Goal: Transaction & Acquisition: Obtain resource

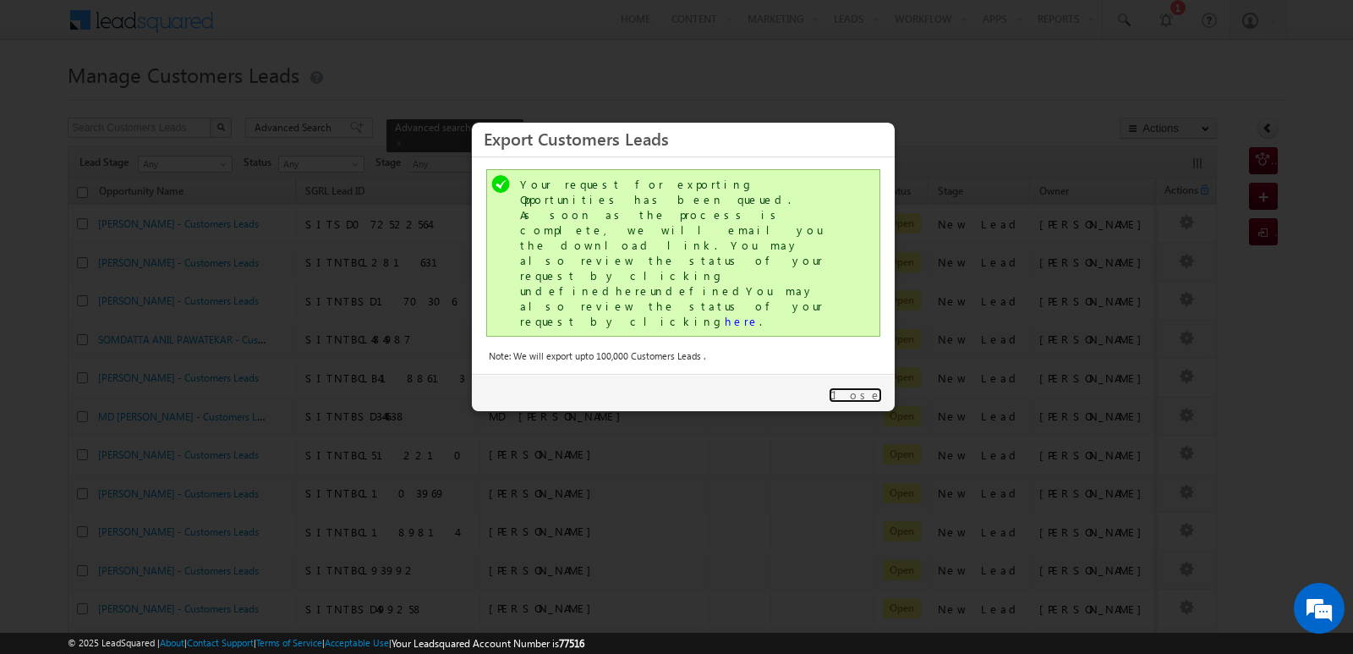
drag, startPoint x: 874, startPoint y: 320, endPoint x: 935, endPoint y: 208, distance: 127.6
click at [872, 387] on link "Close" at bounding box center [855, 394] width 53 height 15
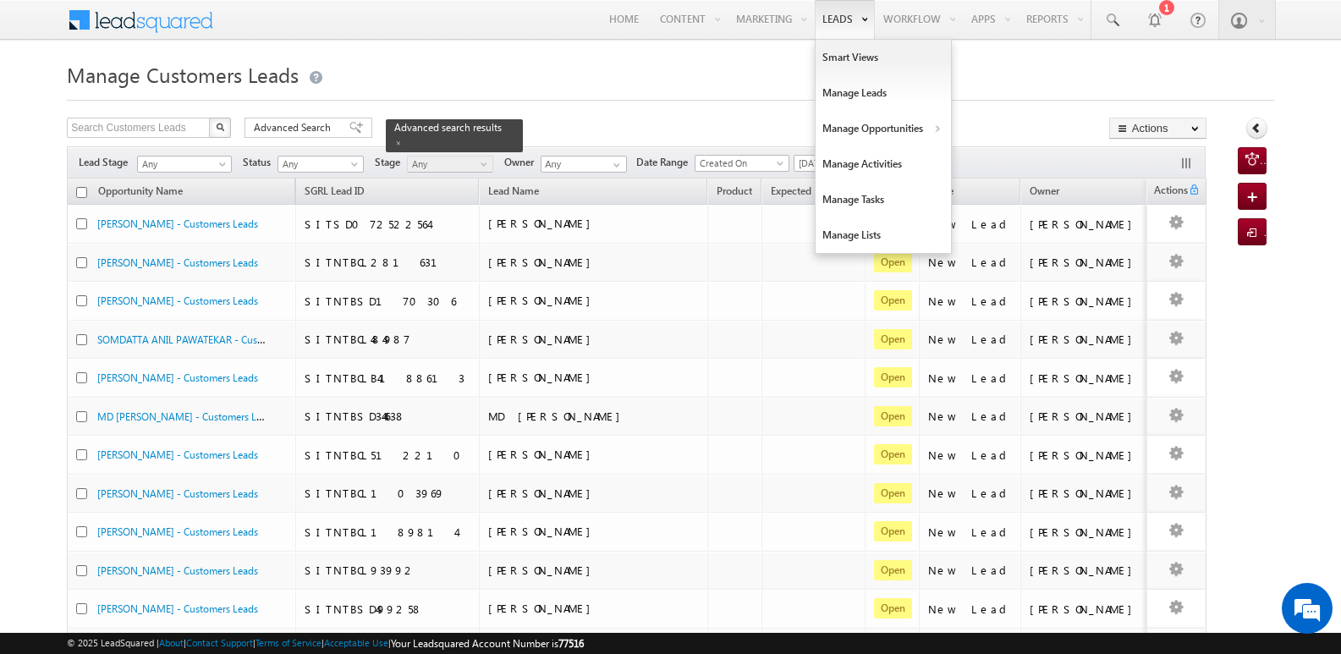
click at [825, 17] on link "Leads" at bounding box center [845, 19] width 60 height 39
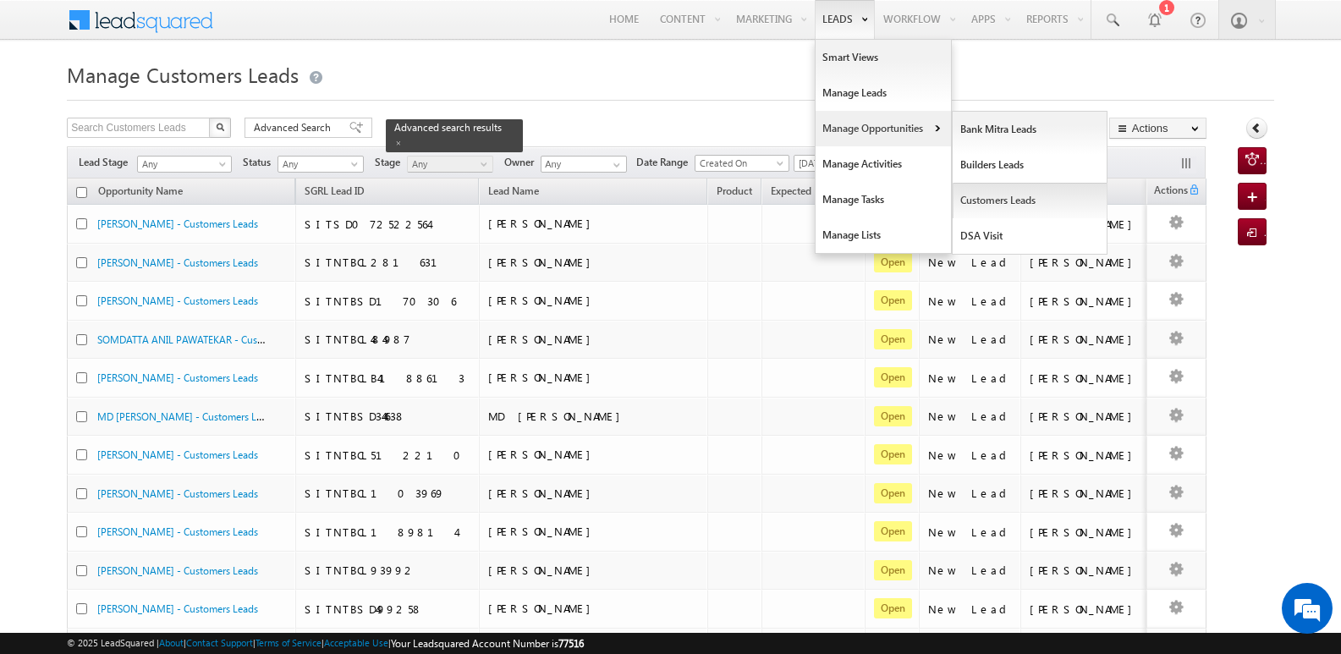
click at [988, 200] on link "Customers Leads" at bounding box center [1029, 201] width 155 height 36
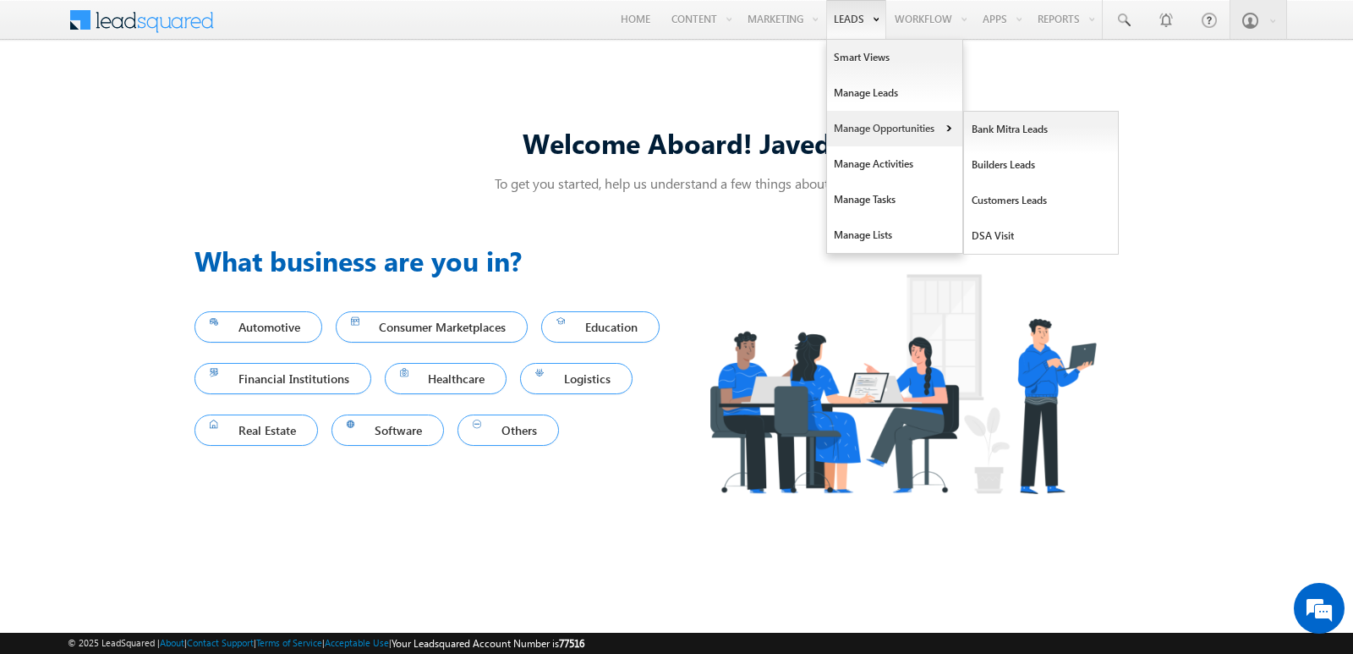
click at [878, 133] on link "Manage Opportunities" at bounding box center [894, 129] width 135 height 36
click at [1003, 197] on link "Customers Leads" at bounding box center [1041, 201] width 155 height 36
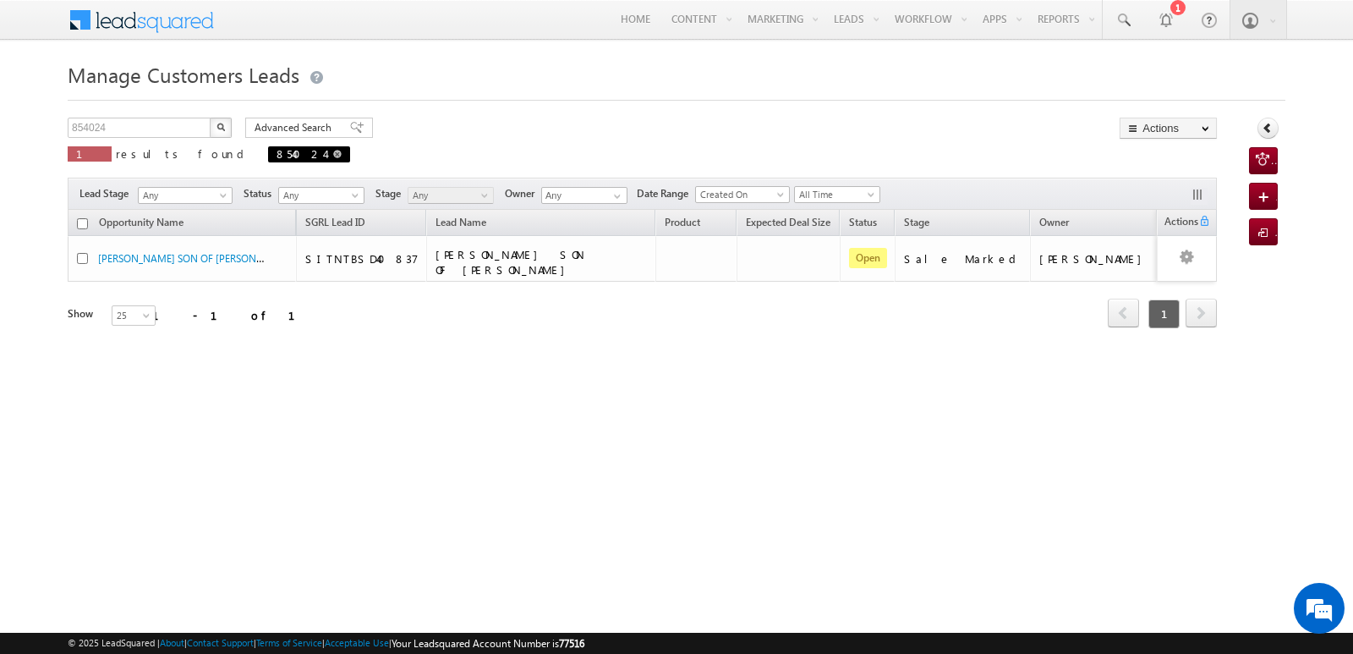
click at [333, 154] on span at bounding box center [337, 154] width 8 height 8
type input "Search Customers Leads"
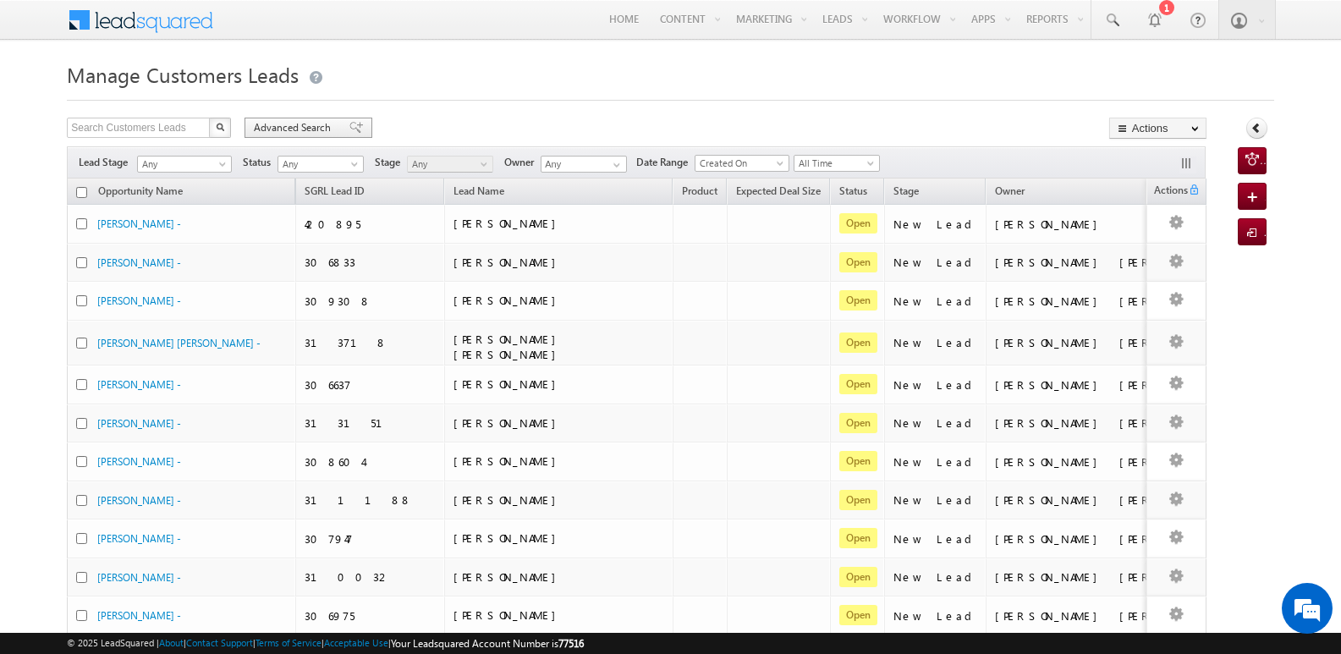
click at [349, 126] on span at bounding box center [356, 128] width 14 height 12
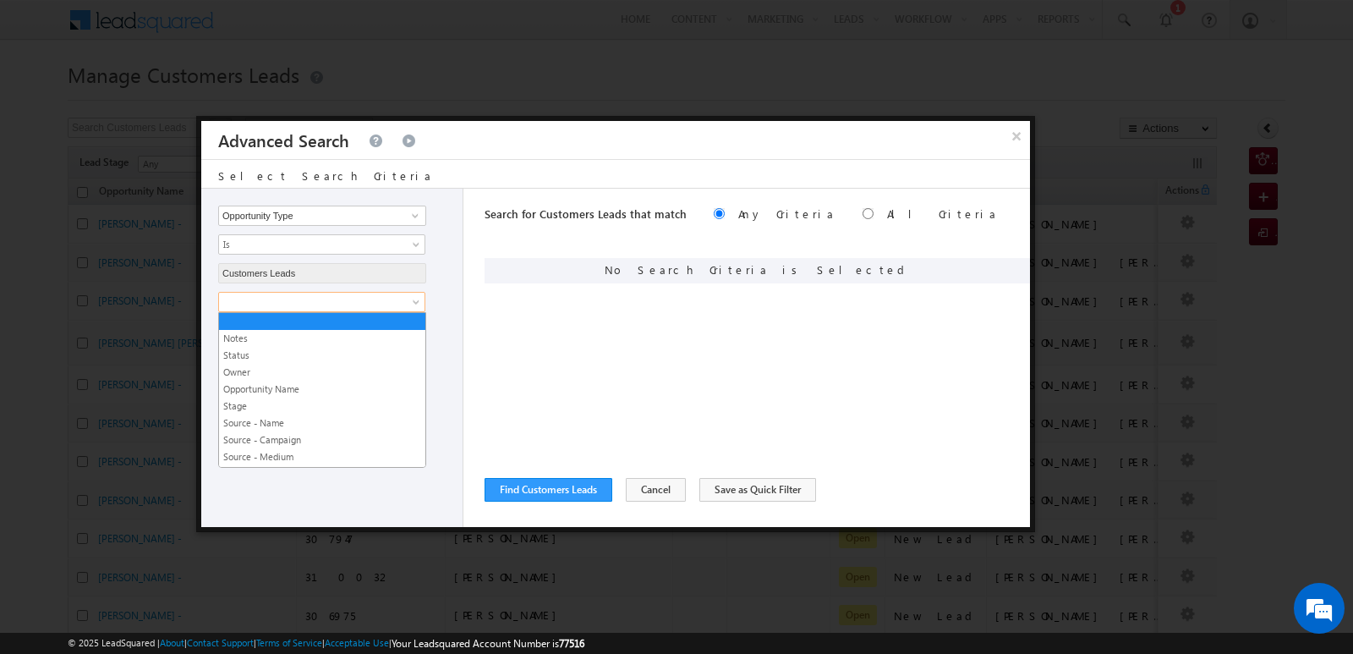
click at [361, 304] on span at bounding box center [311, 301] width 184 height 15
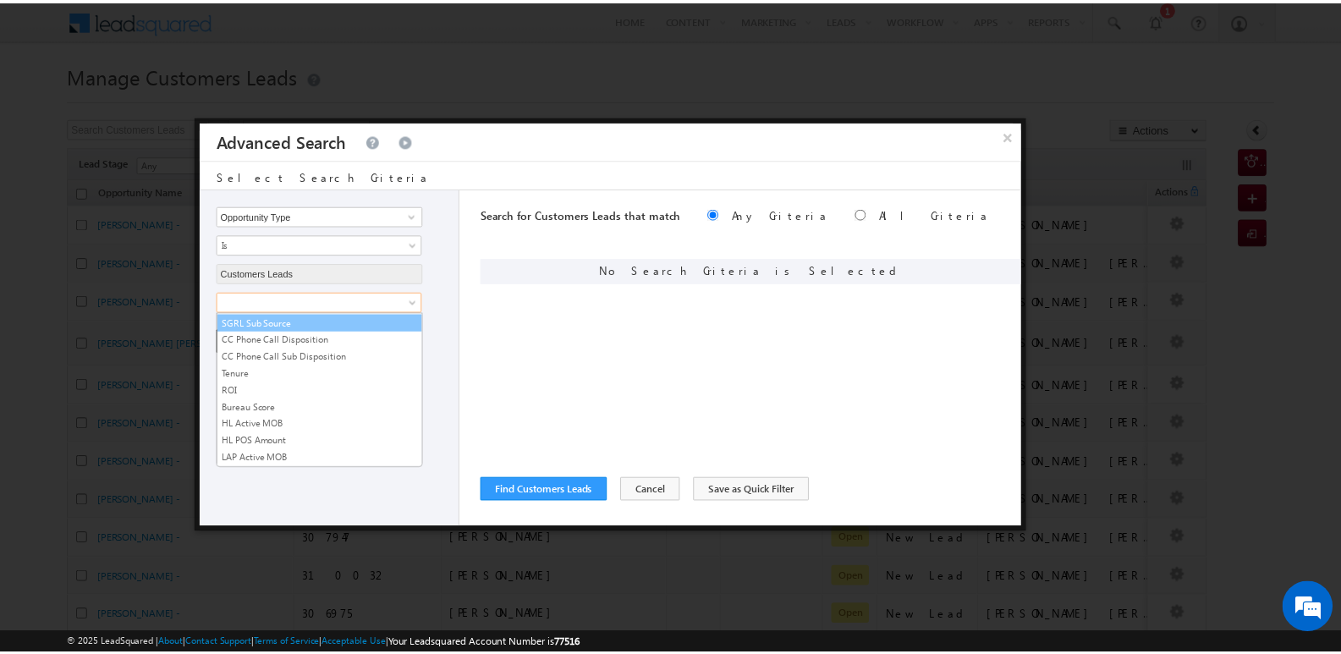
scroll to position [845, 0]
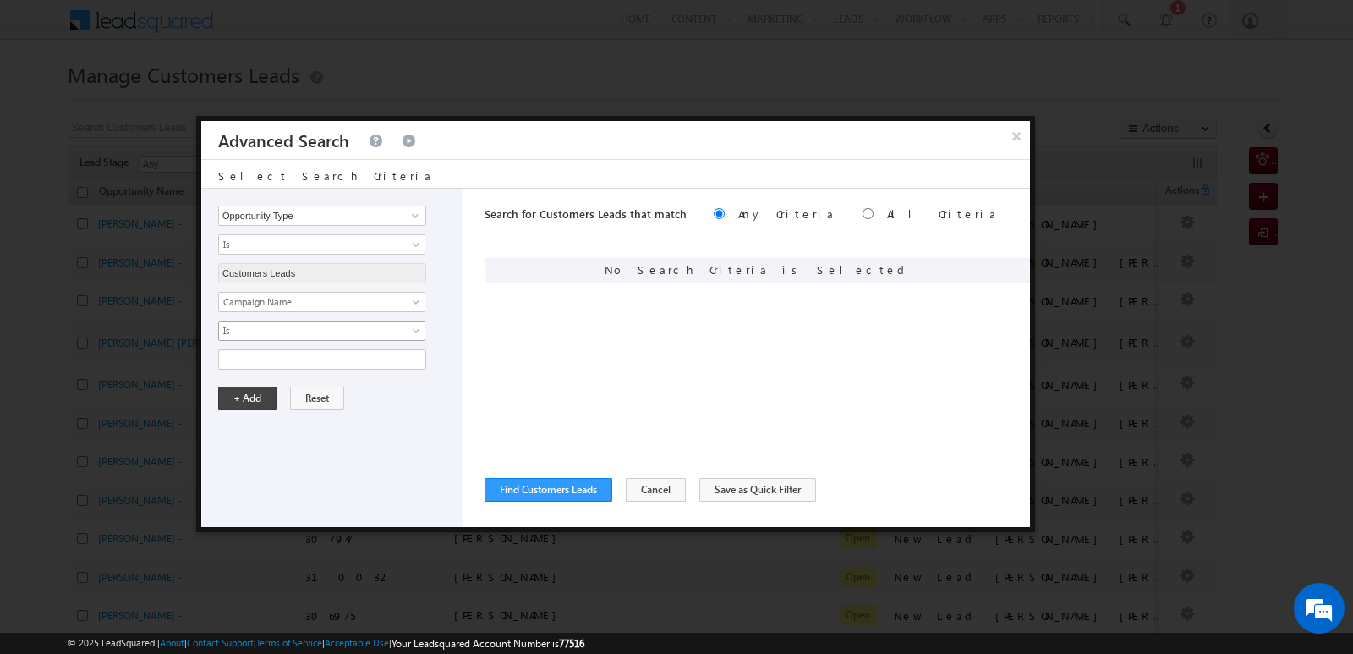
click at [380, 335] on span "Is" at bounding box center [311, 330] width 184 height 15
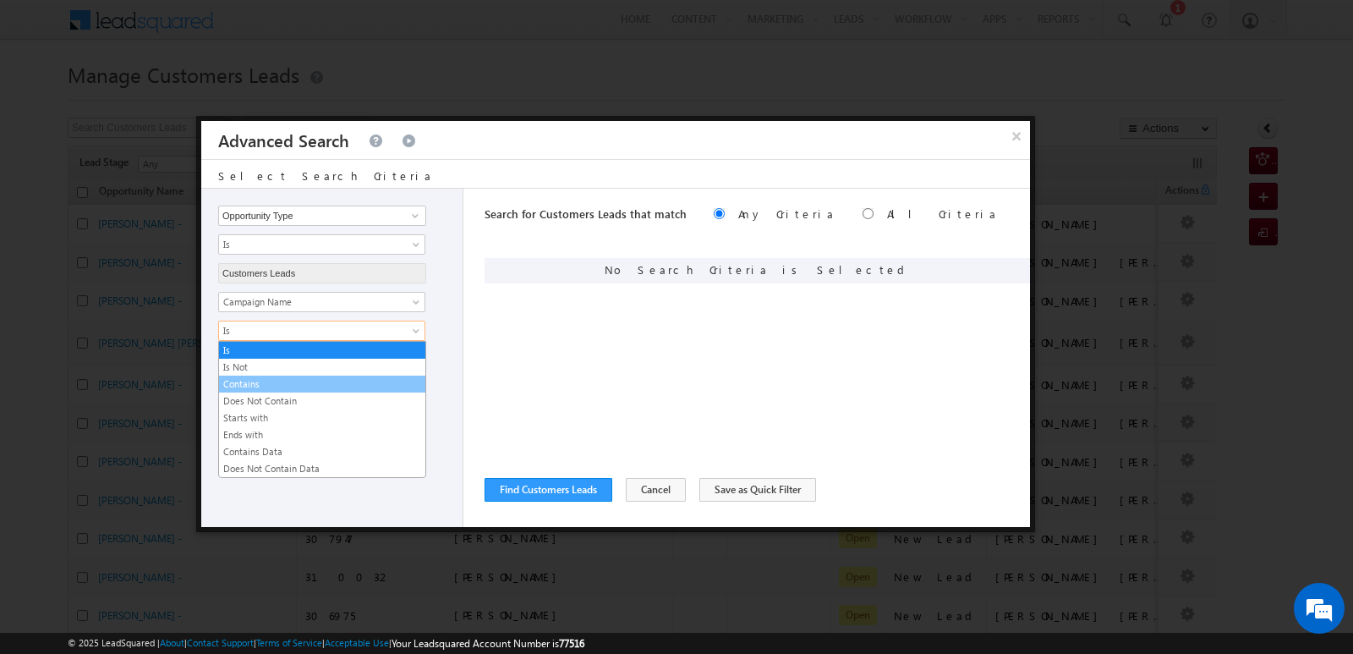
click at [261, 385] on link "Contains" at bounding box center [322, 383] width 206 height 15
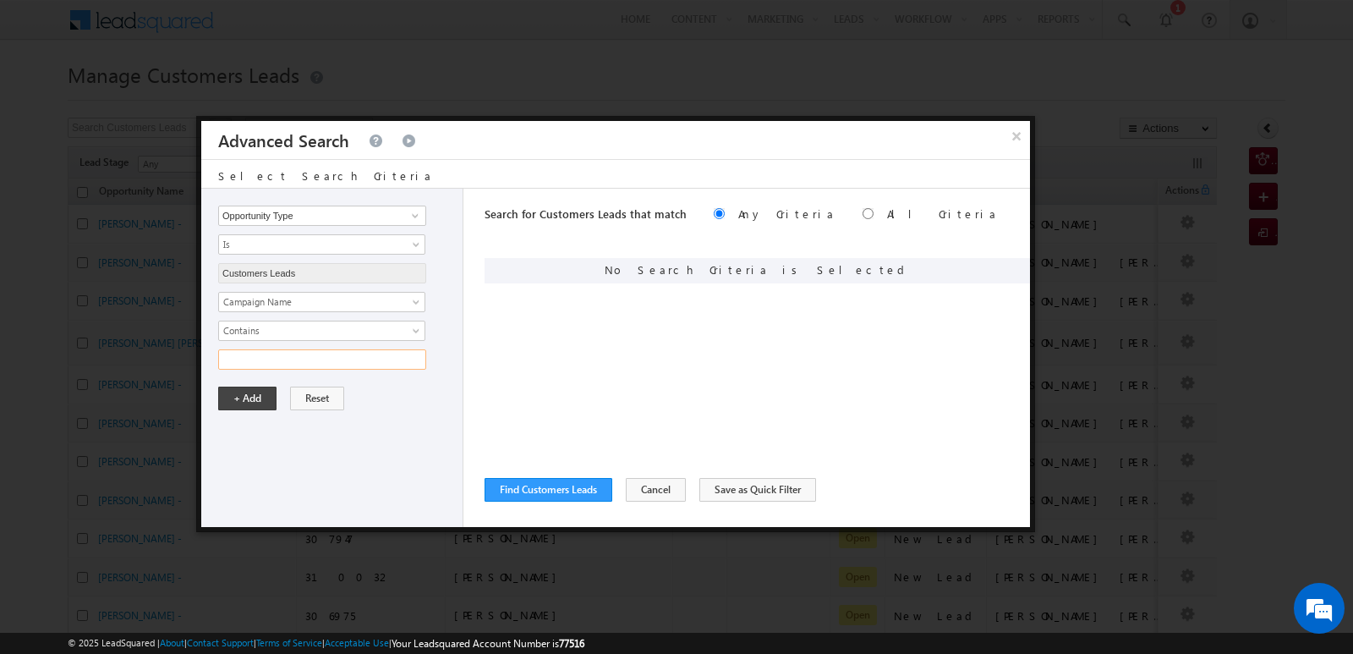
click at [308, 365] on input "text" at bounding box center [322, 359] width 208 height 20
type input "[DATE]"
click at [453, 321] on div "Is Is Not Contains Does Not Contain Starts with Ends with Contains Data Does No…" at bounding box center [336, 331] width 236 height 20
click at [240, 399] on button "+ Add" at bounding box center [247, 399] width 58 height 24
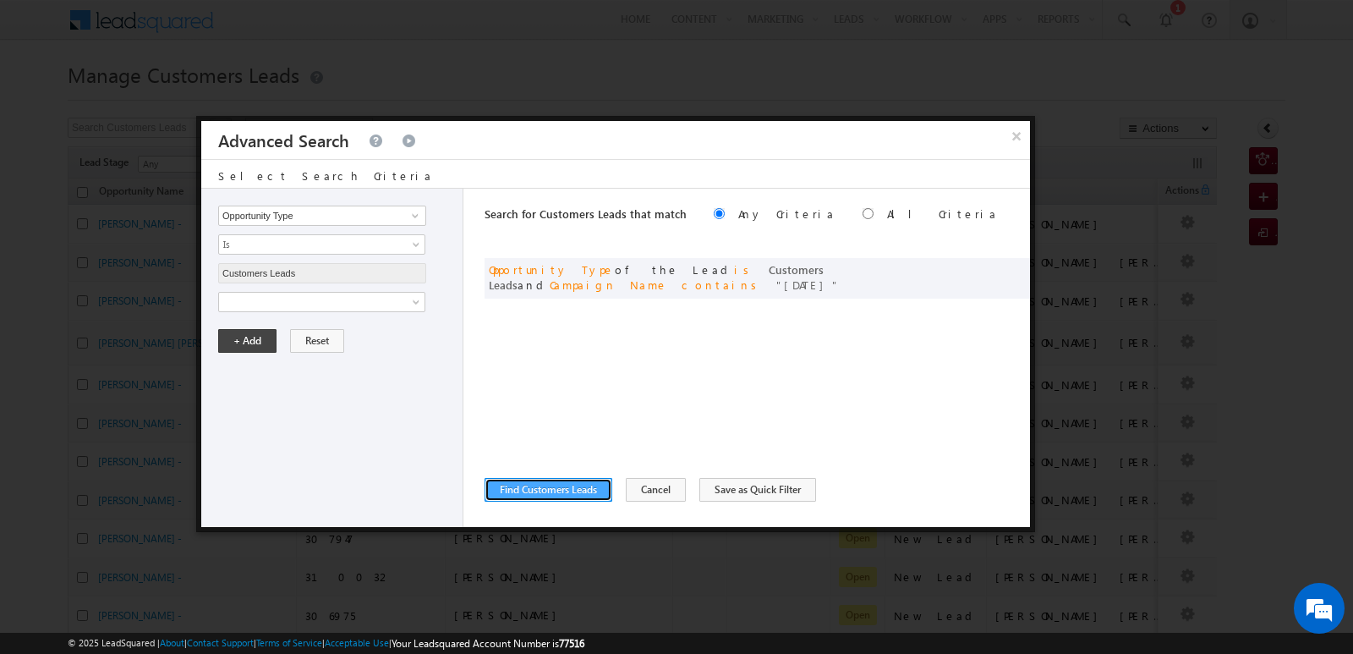
click at [577, 487] on button "Find Customers Leads" at bounding box center [549, 490] width 128 height 24
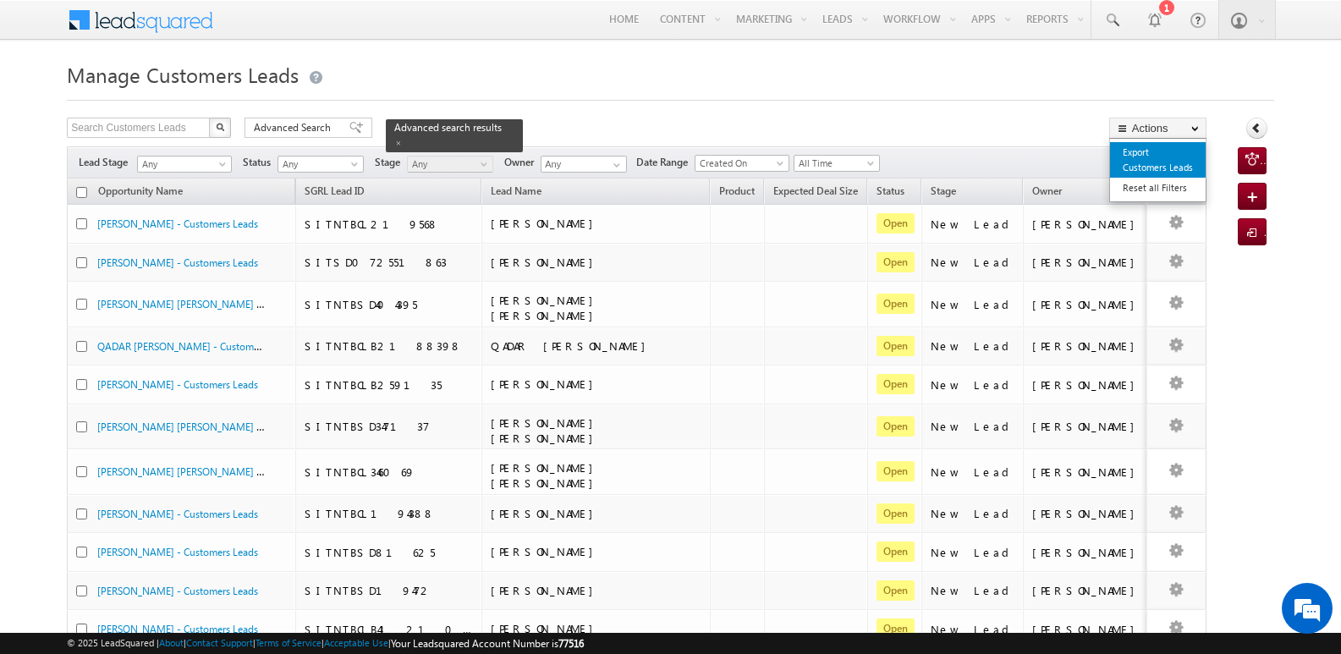
click at [1152, 162] on link "Export Customers Leads" at bounding box center [1158, 160] width 96 height 36
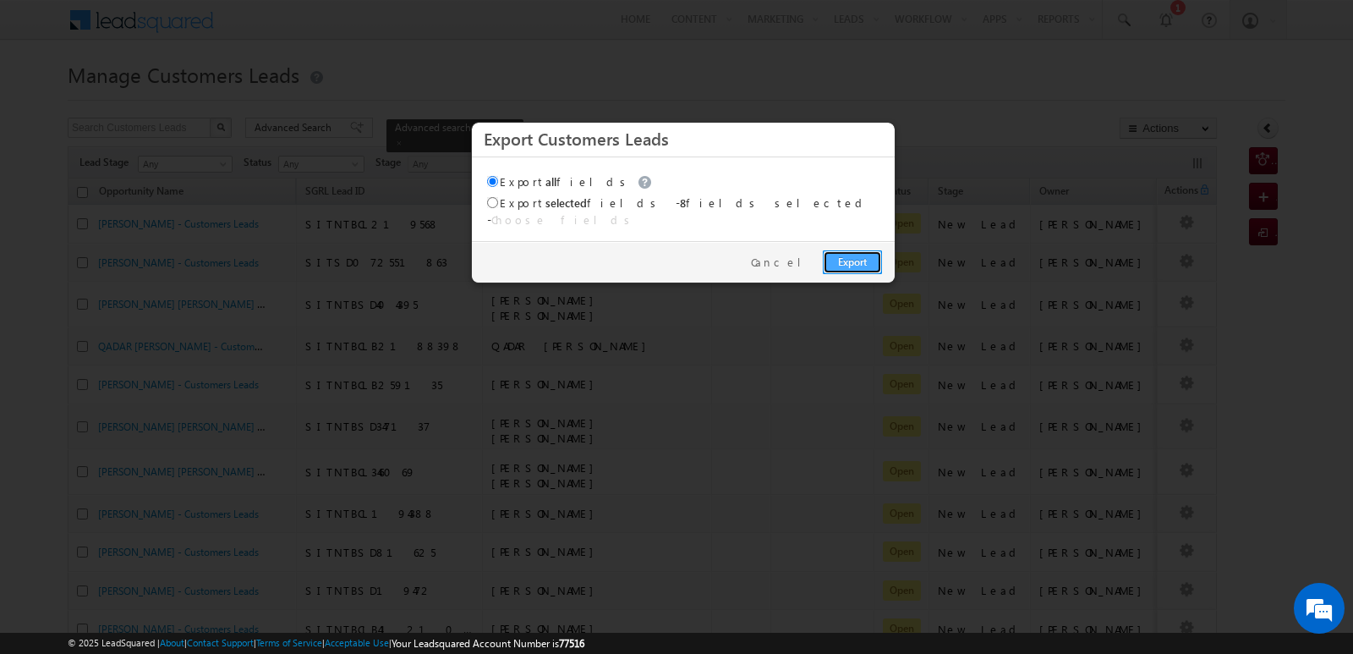
click at [848, 250] on link "Export" at bounding box center [852, 262] width 59 height 24
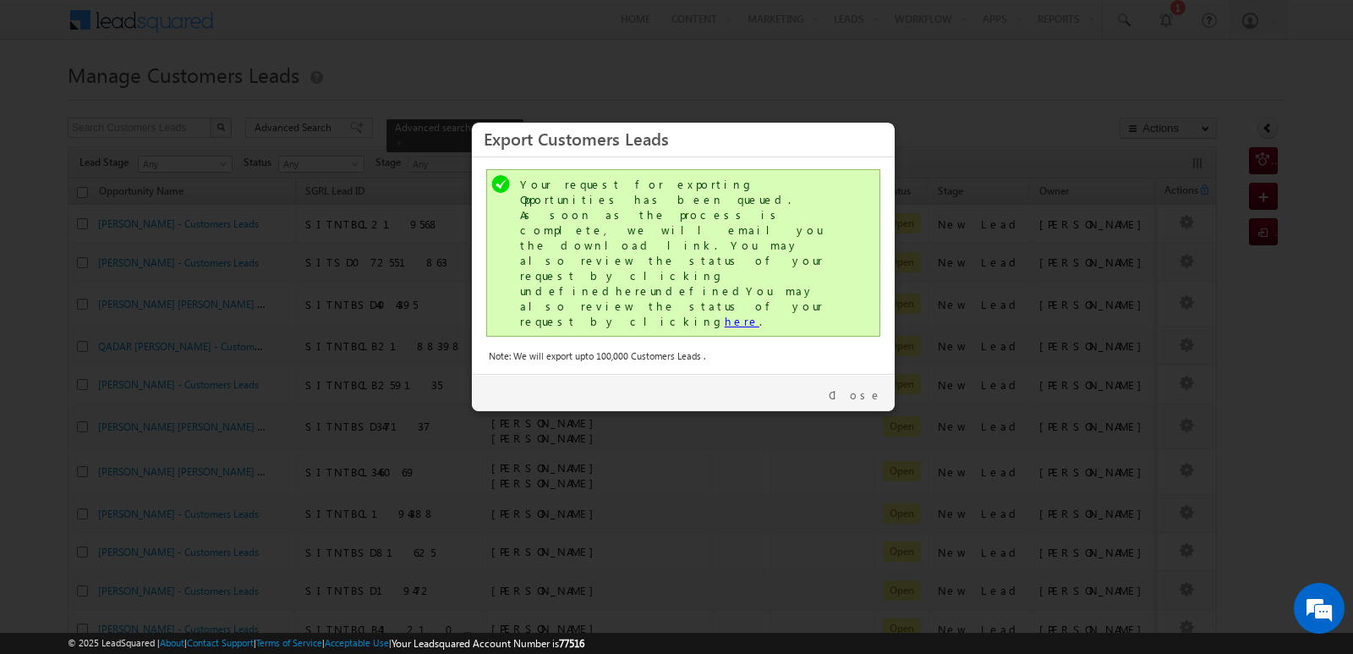
click at [725, 314] on link "here" at bounding box center [742, 321] width 35 height 14
click at [866, 387] on link "Close" at bounding box center [855, 394] width 53 height 15
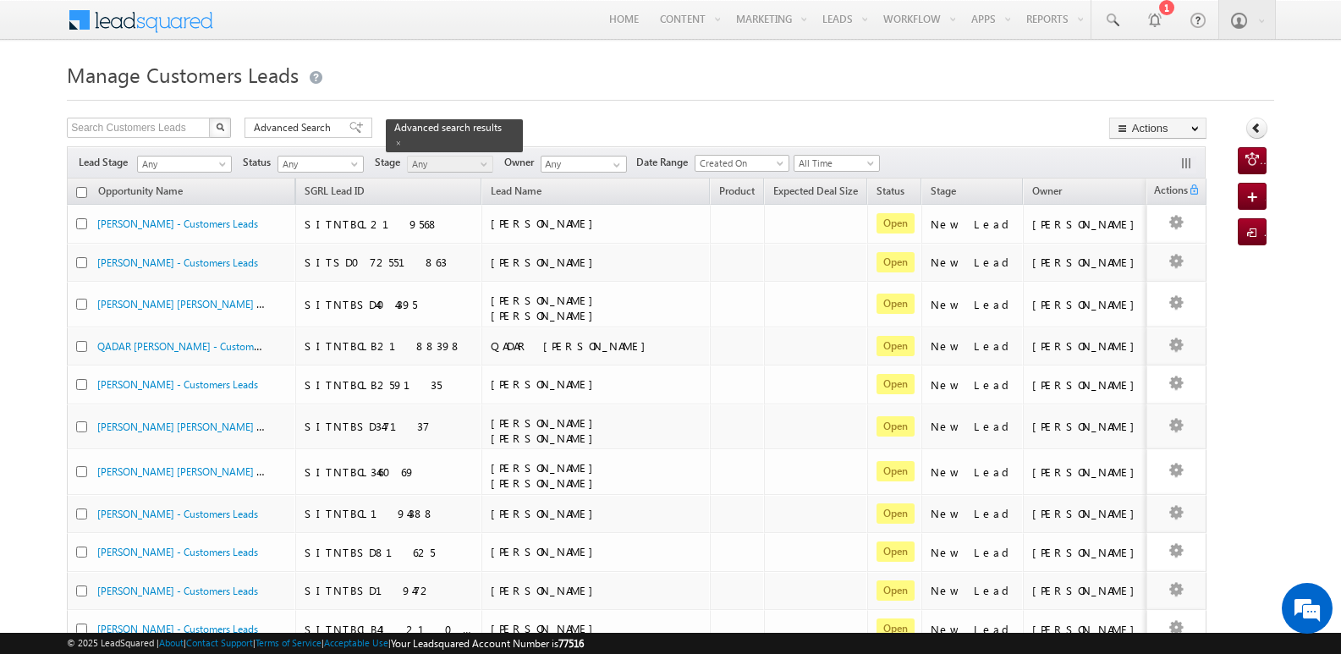
click at [828, 73] on h1 "Manage Customers Leads" at bounding box center [670, 73] width 1207 height 33
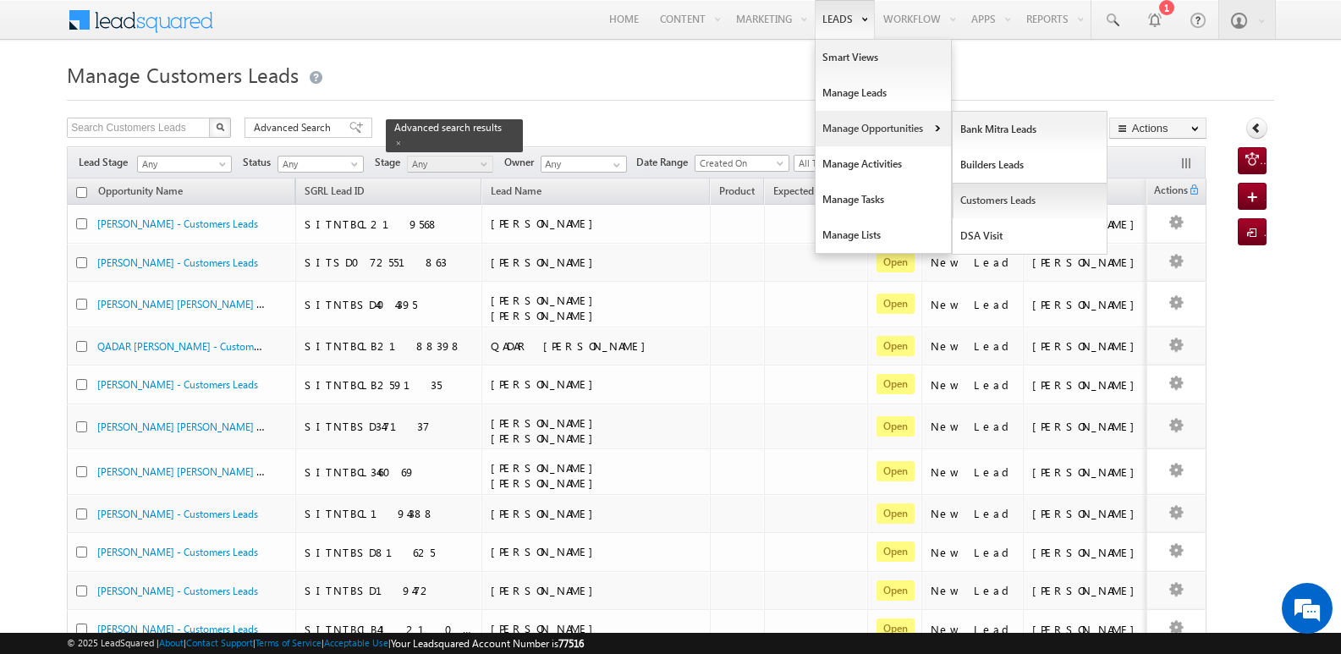
click at [1013, 199] on link "Customers Leads" at bounding box center [1029, 201] width 155 height 36
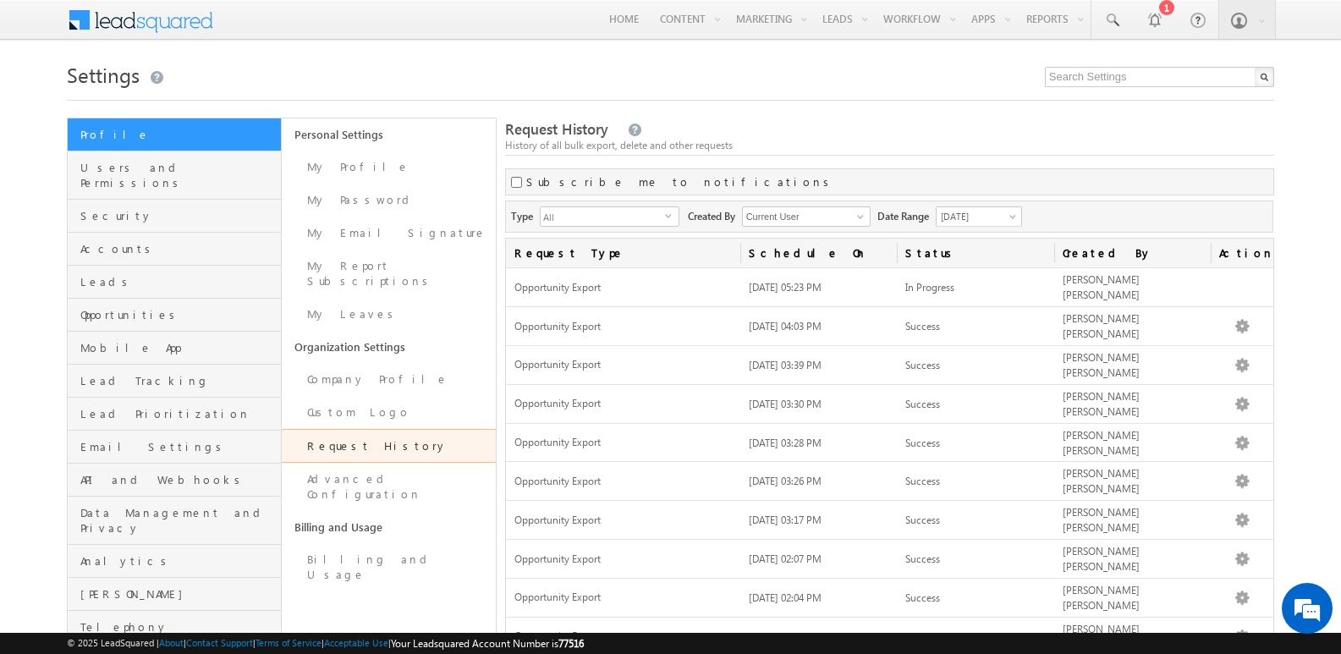
click at [1151, 145] on div "History of all bulk export, delete and other requests" at bounding box center [889, 145] width 769 height 15
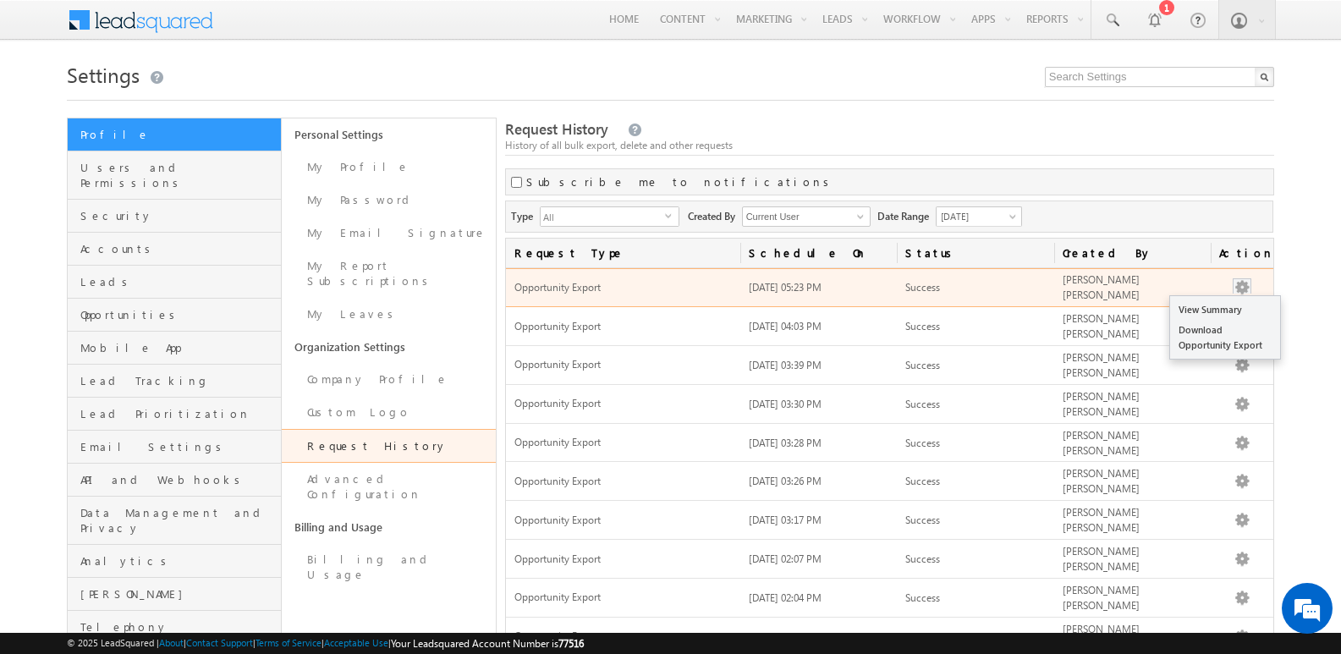
click at [1243, 283] on button "button" at bounding box center [1241, 287] width 17 height 17
click at [1210, 346] on link "Download Opportunity Export" at bounding box center [1225, 338] width 110 height 36
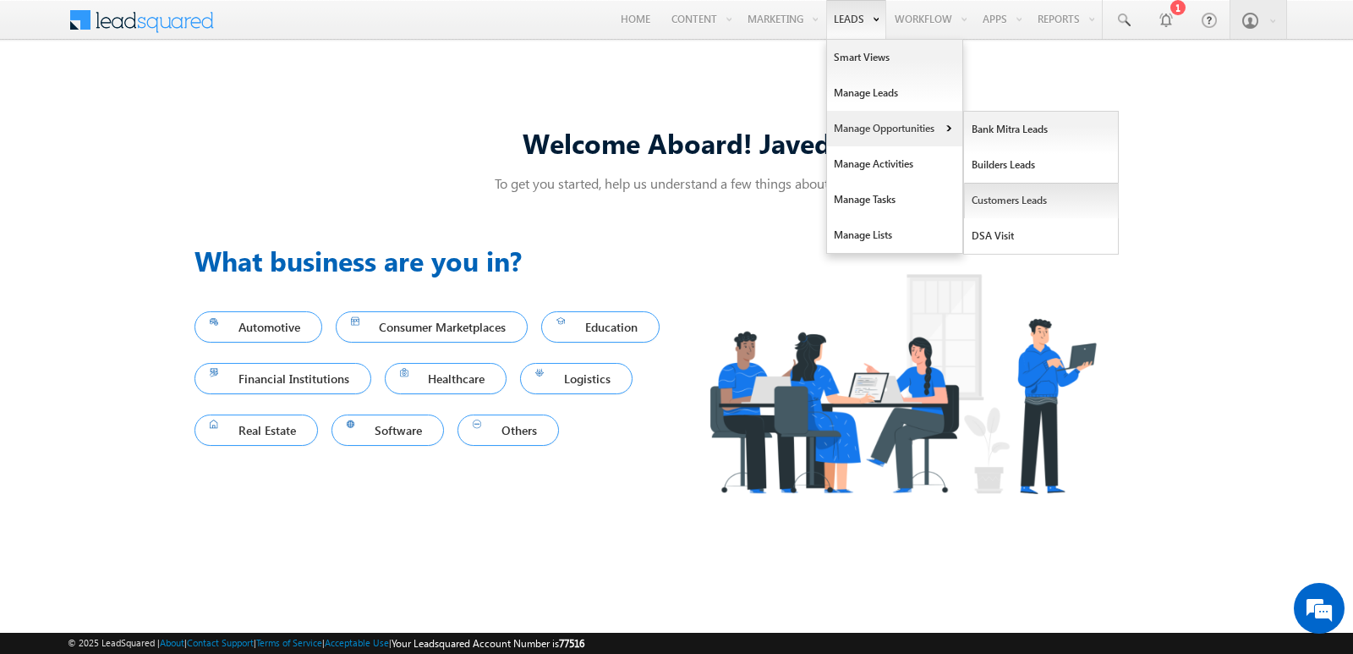
click at [1002, 201] on link "Customers Leads" at bounding box center [1041, 201] width 155 height 36
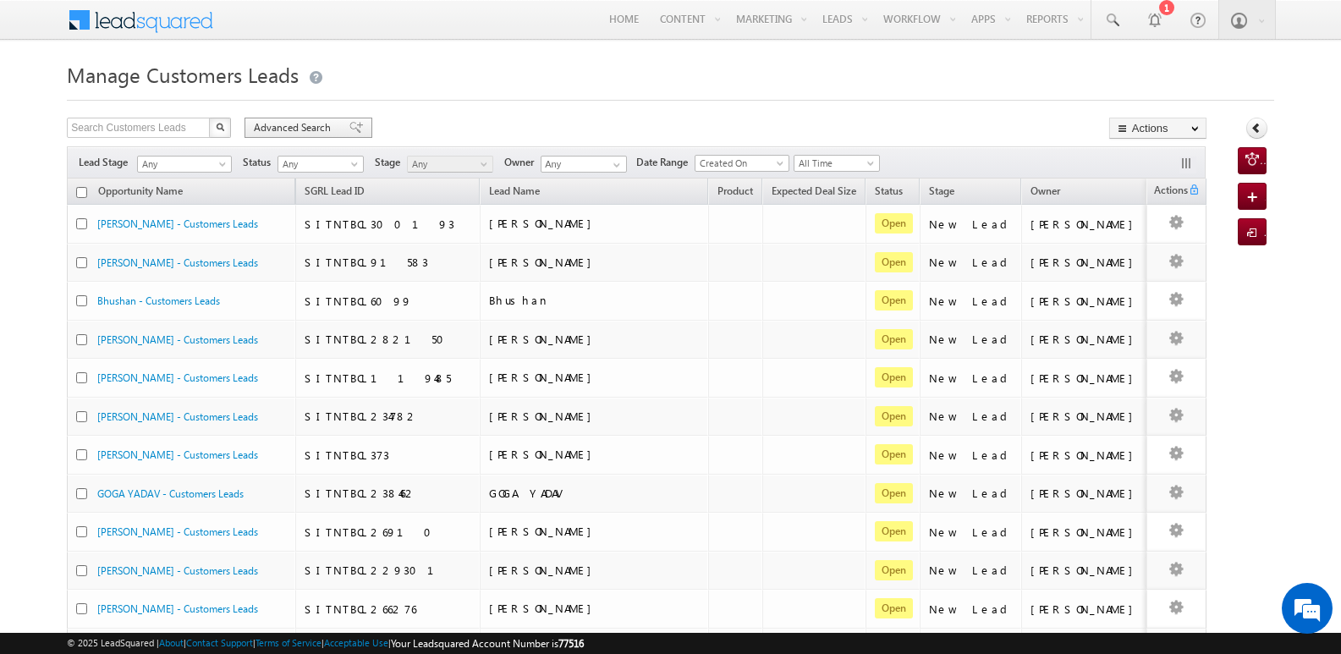
click at [349, 124] on span at bounding box center [356, 128] width 14 height 12
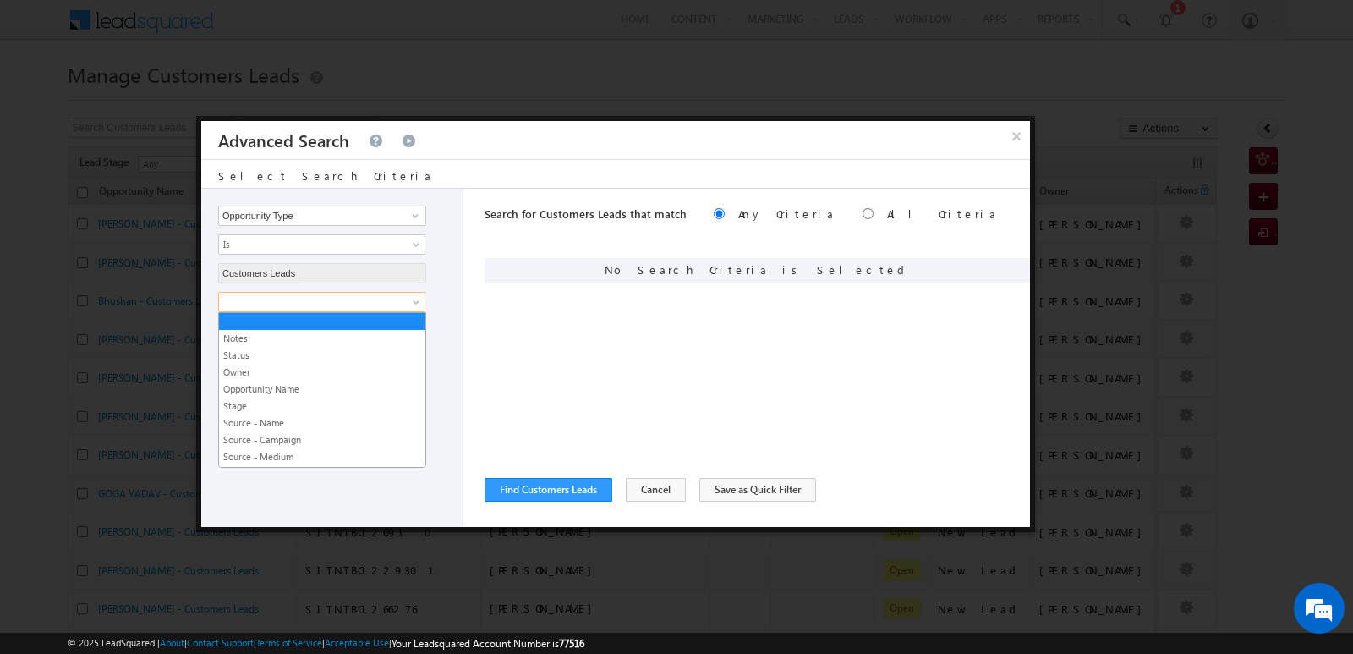
click at [348, 307] on span at bounding box center [311, 301] width 184 height 15
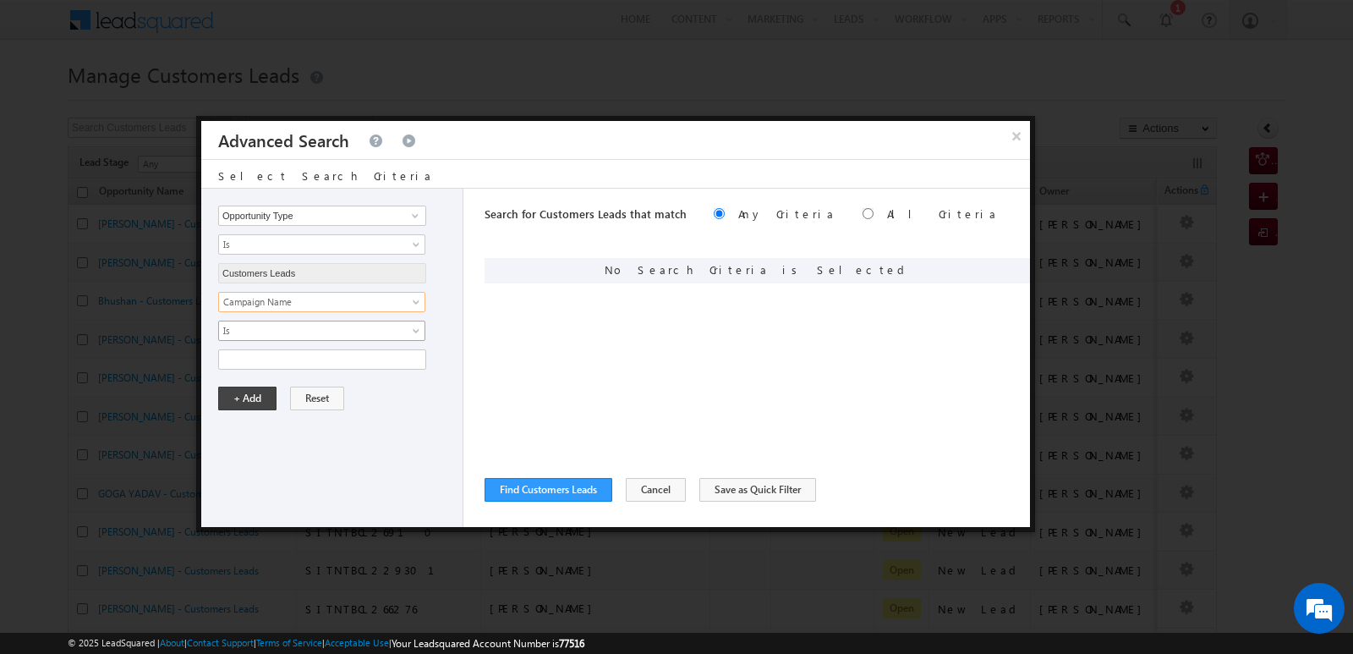
click at [332, 337] on span "Is" at bounding box center [311, 330] width 184 height 15
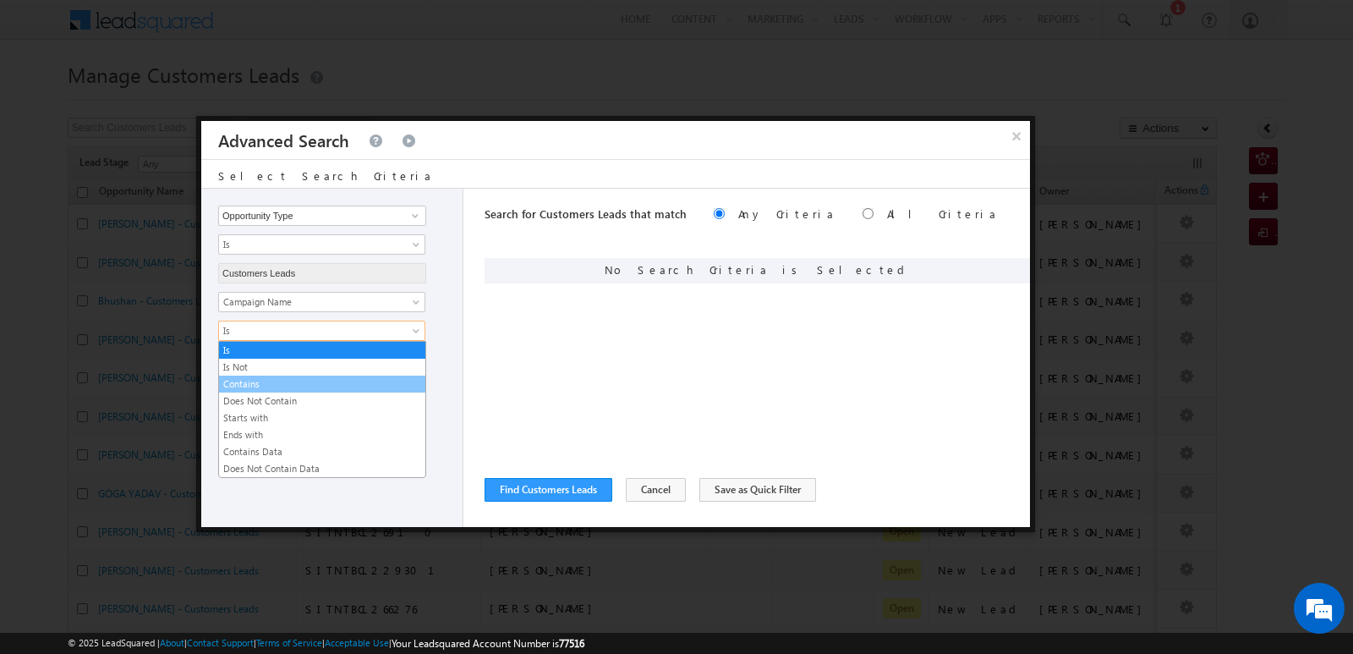
click at [299, 387] on link "Contains" at bounding box center [322, 383] width 206 height 15
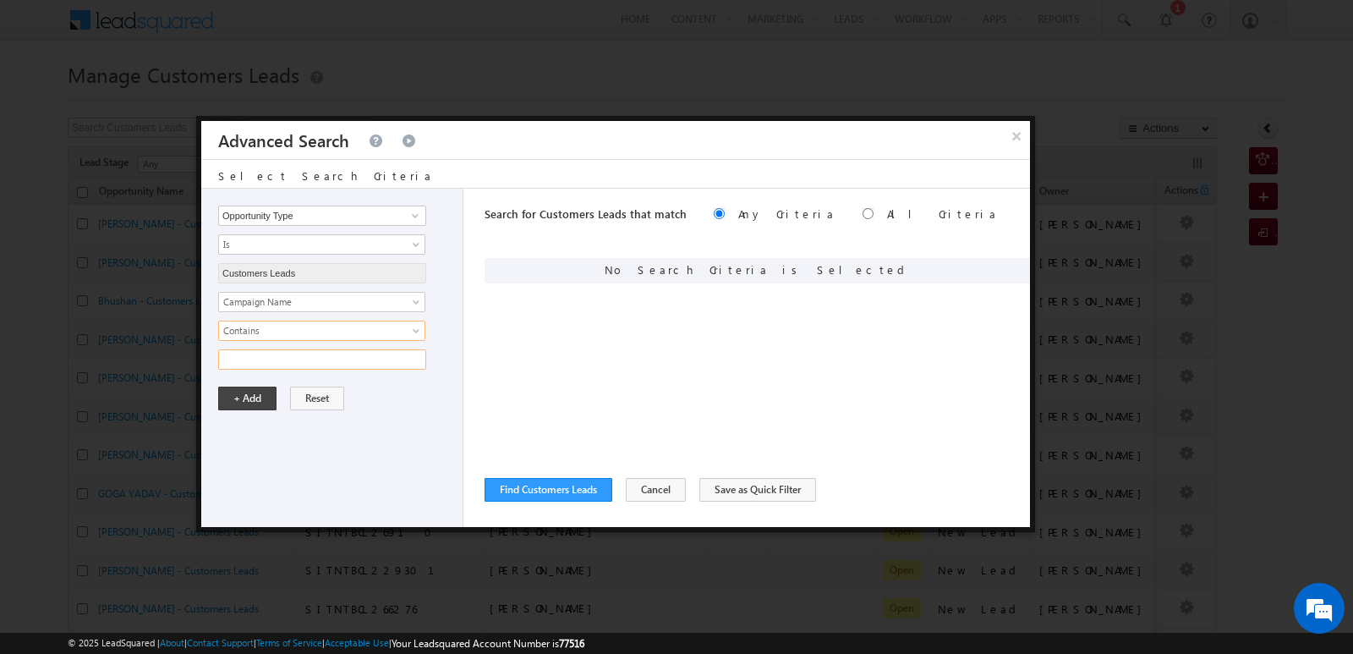
click at [327, 365] on input "text" at bounding box center [322, 359] width 208 height 20
type input "09SEP25"
click at [260, 394] on button "+ Add" at bounding box center [247, 399] width 58 height 24
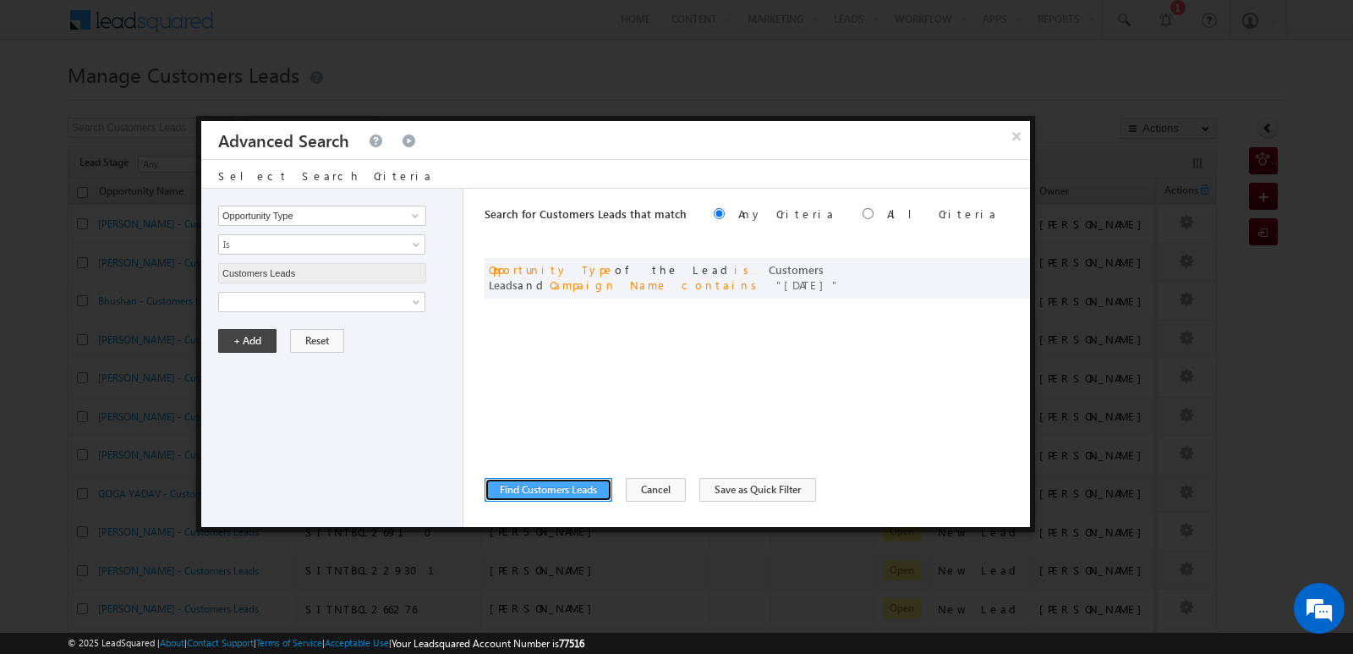
click at [586, 494] on button "Find Customers Leads" at bounding box center [549, 490] width 128 height 24
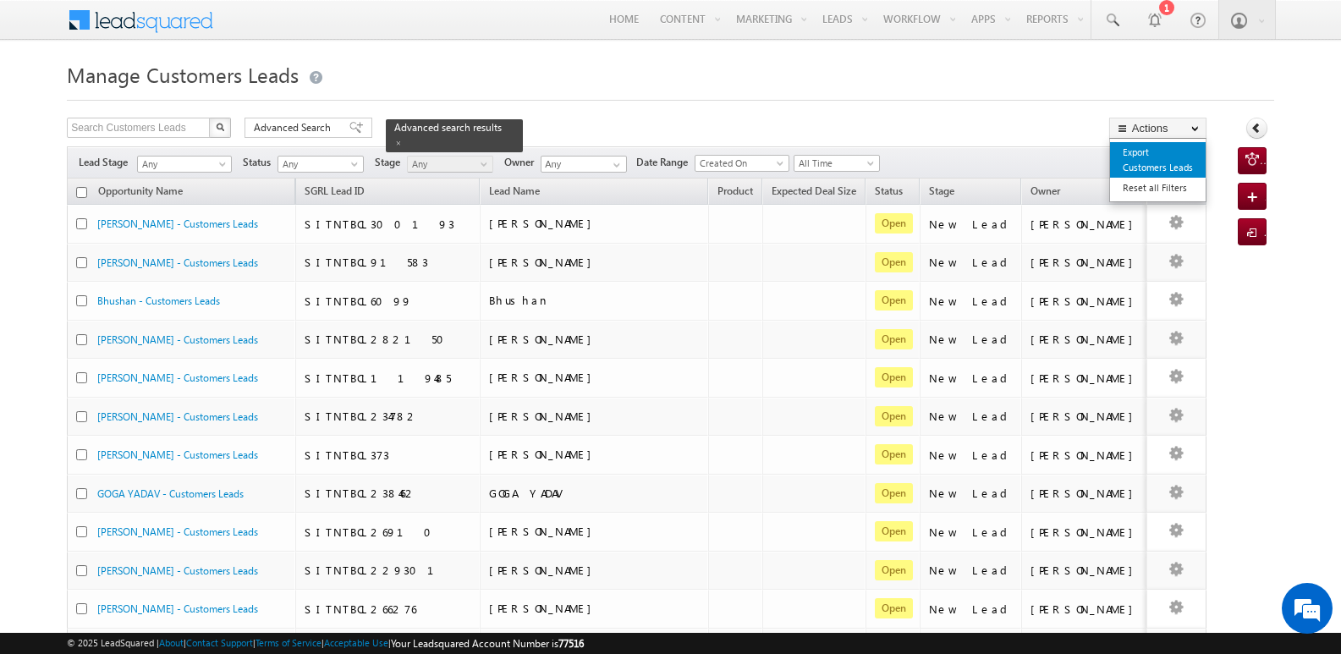
click at [1168, 156] on link "Export Customers Leads" at bounding box center [1158, 160] width 96 height 36
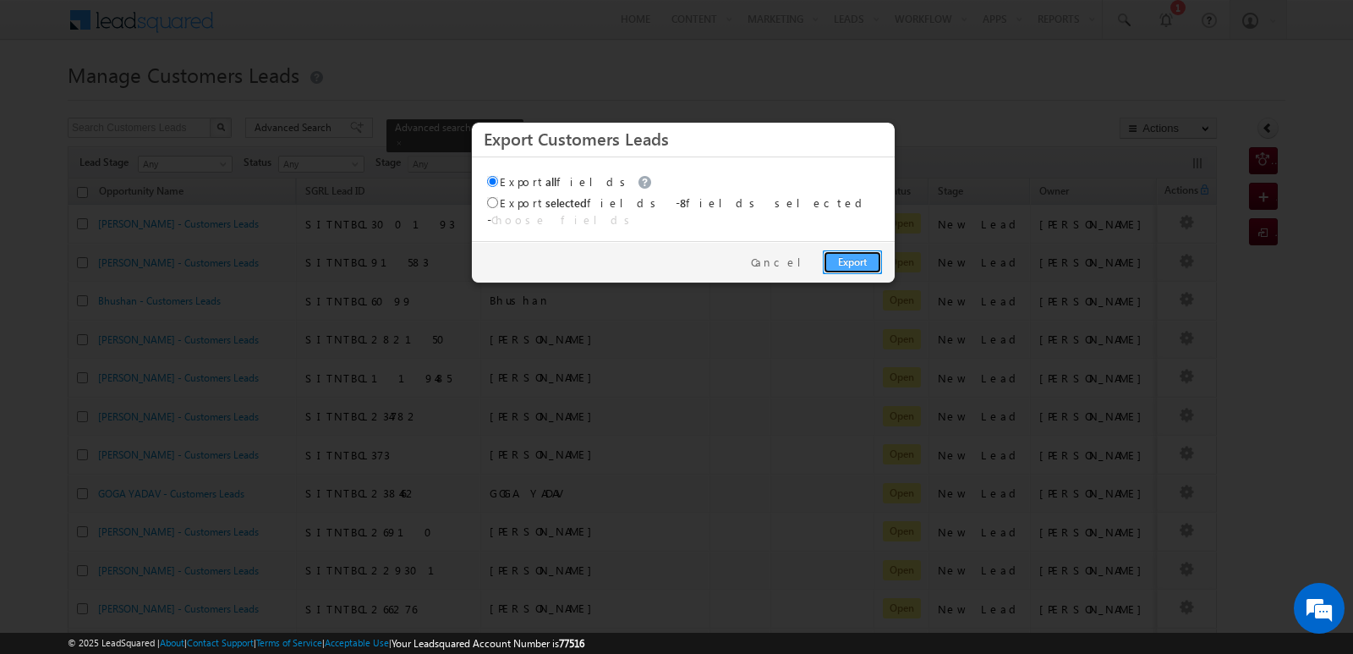
click at [845, 250] on link "Export" at bounding box center [852, 262] width 59 height 24
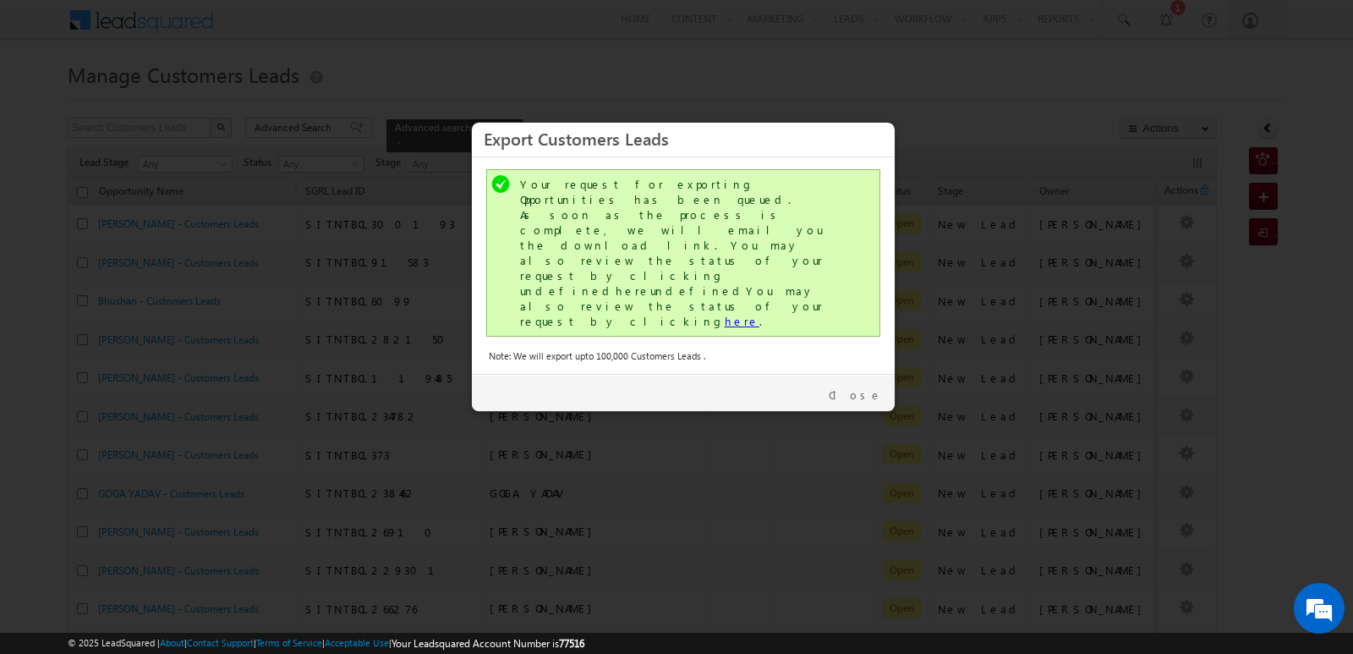
click at [725, 314] on link "here" at bounding box center [742, 321] width 35 height 14
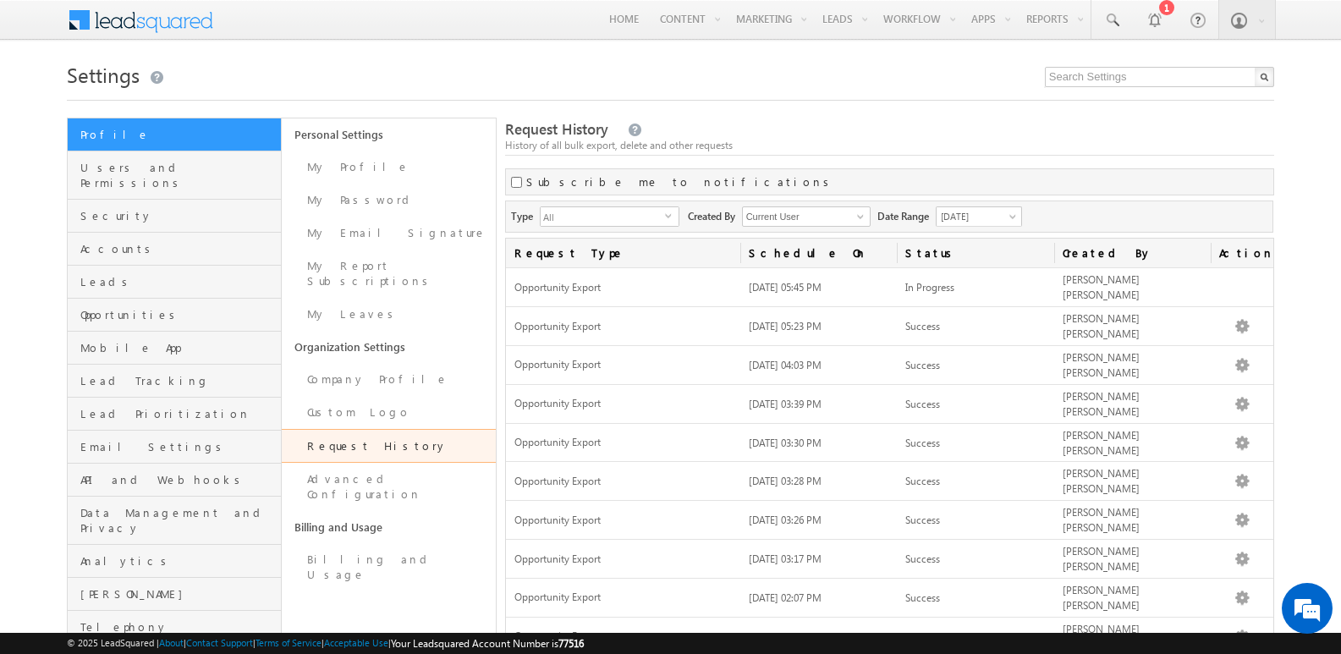
click at [848, 140] on div "History of all bulk export, delete and other requests" at bounding box center [889, 145] width 769 height 15
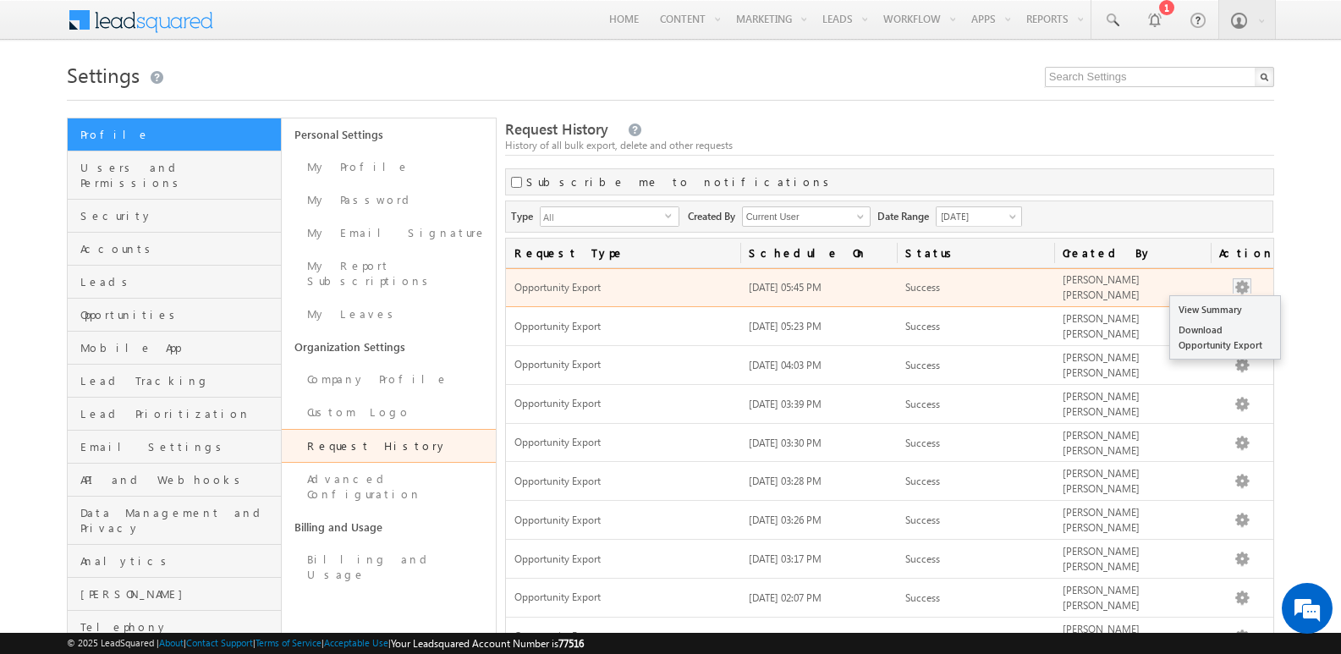
click at [1239, 286] on button "button" at bounding box center [1241, 287] width 17 height 17
click at [1233, 283] on button "button" at bounding box center [1241, 287] width 17 height 17
click at [1223, 334] on link "Download Opportunity Export" at bounding box center [1225, 338] width 110 height 36
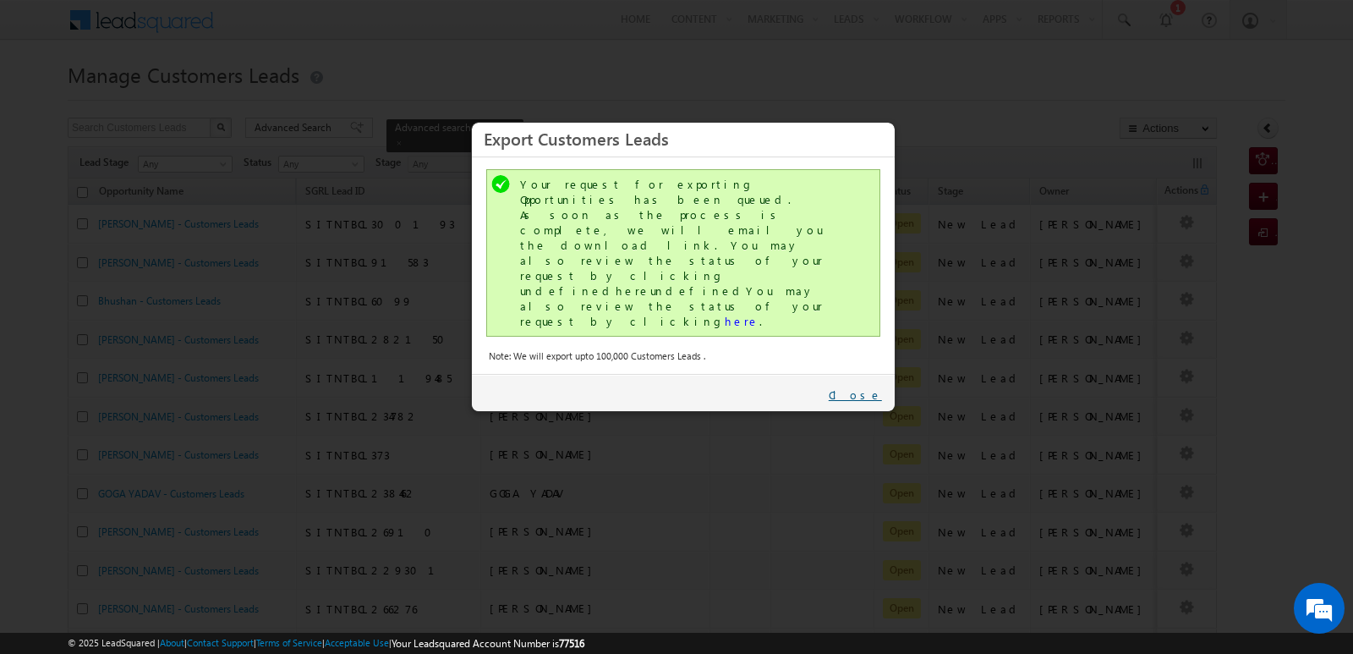
click at [875, 387] on link "Close" at bounding box center [855, 394] width 53 height 15
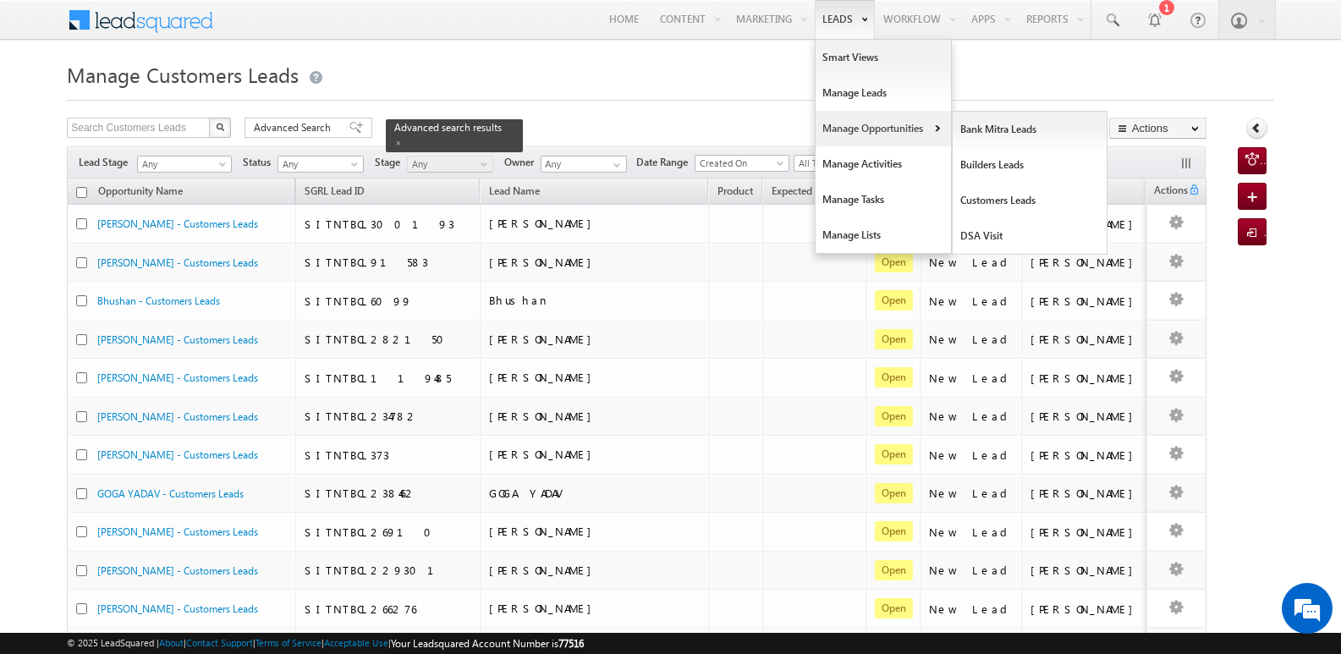
click at [870, 132] on link "Manage Opportunities" at bounding box center [882, 129] width 135 height 36
click at [989, 200] on link "Customers Leads" at bounding box center [1029, 201] width 155 height 36
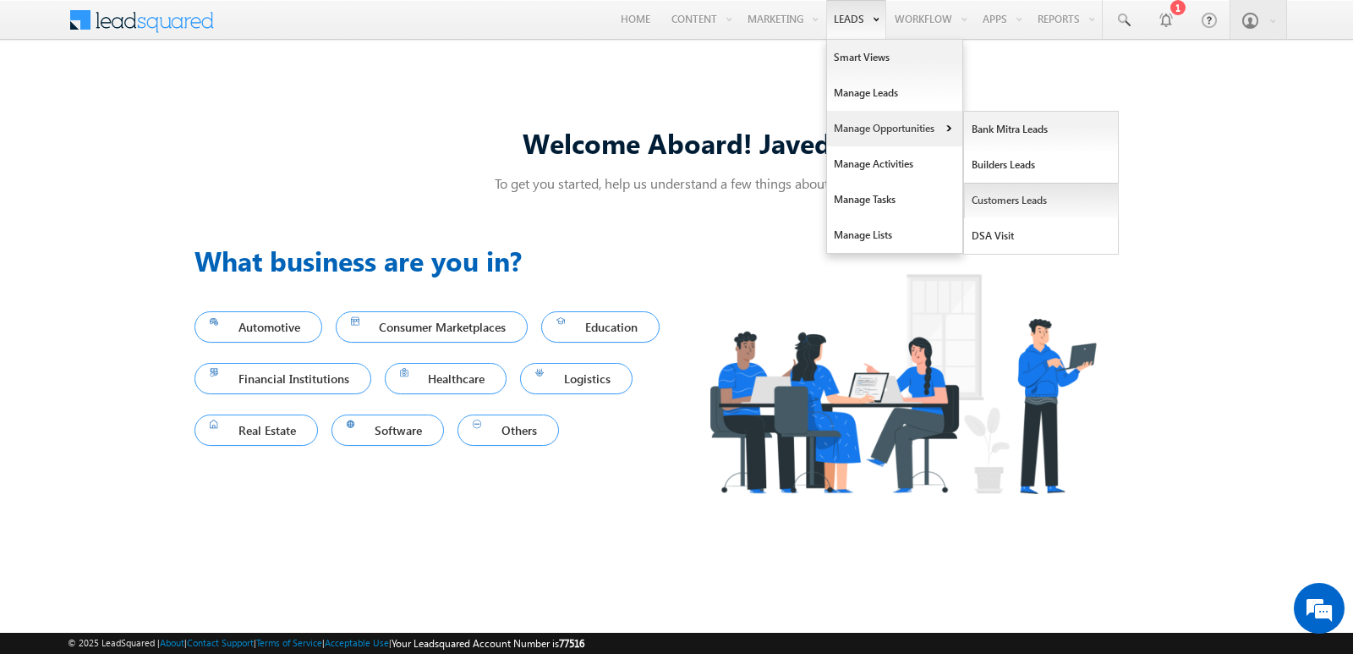
click at [1008, 206] on link "Customers Leads" at bounding box center [1041, 201] width 155 height 36
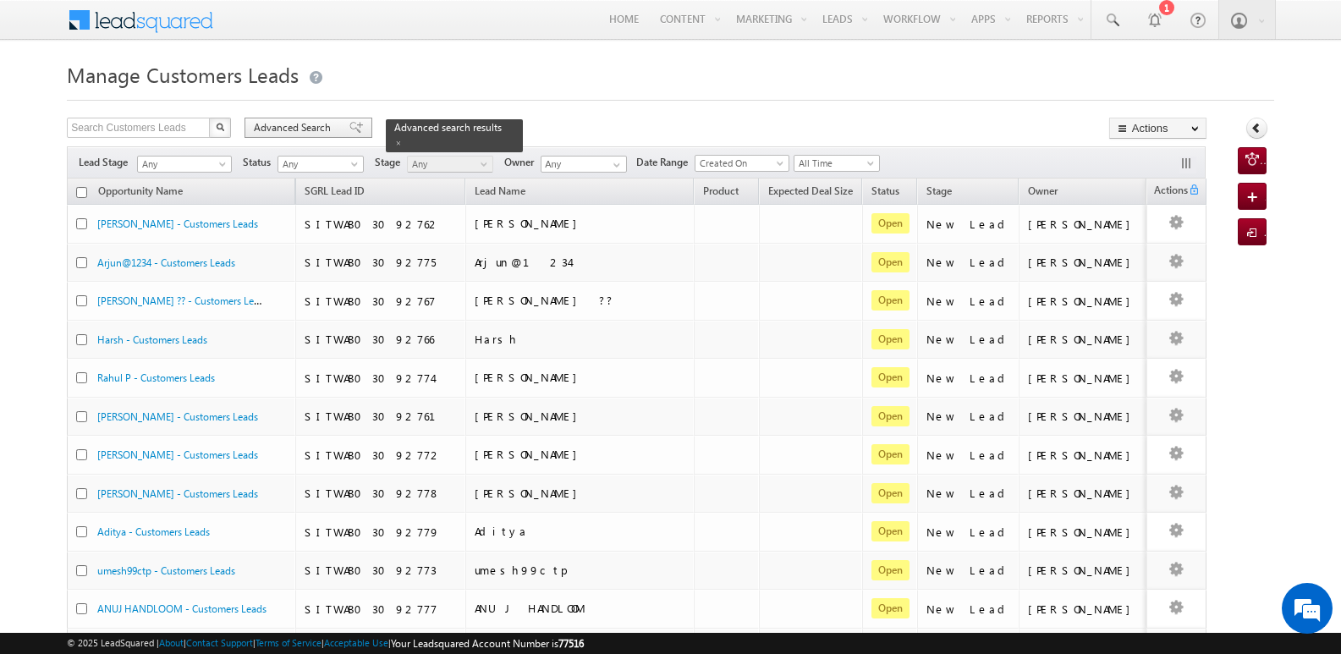
click at [349, 126] on span at bounding box center [356, 128] width 14 height 12
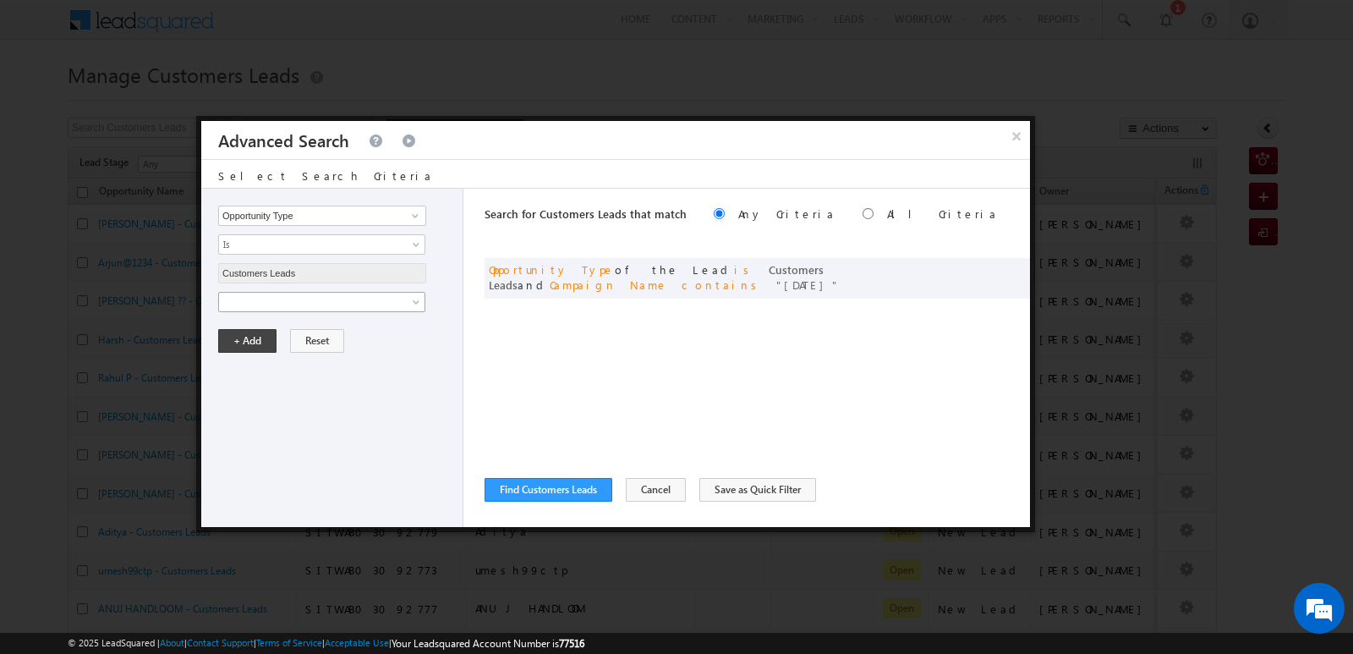
click at [346, 299] on span at bounding box center [311, 301] width 184 height 15
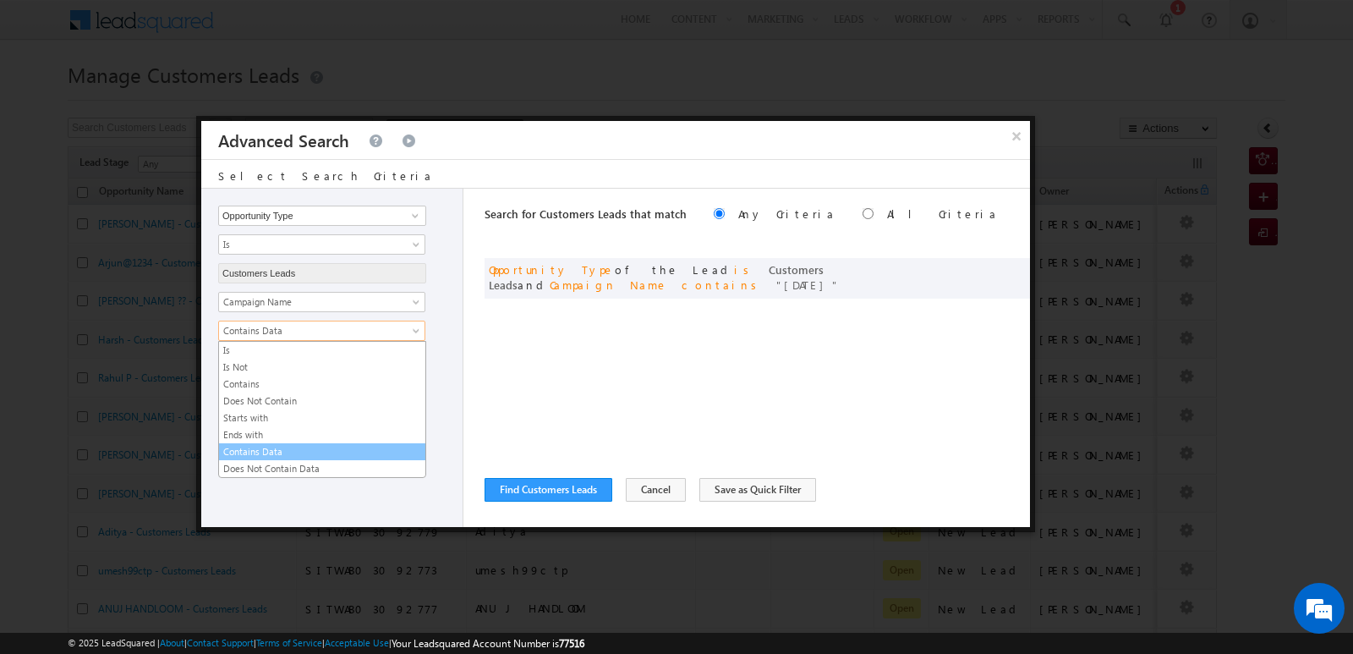
click at [343, 331] on span "Contains Data" at bounding box center [311, 330] width 184 height 15
click at [255, 388] on link "Contains" at bounding box center [322, 383] width 206 height 15
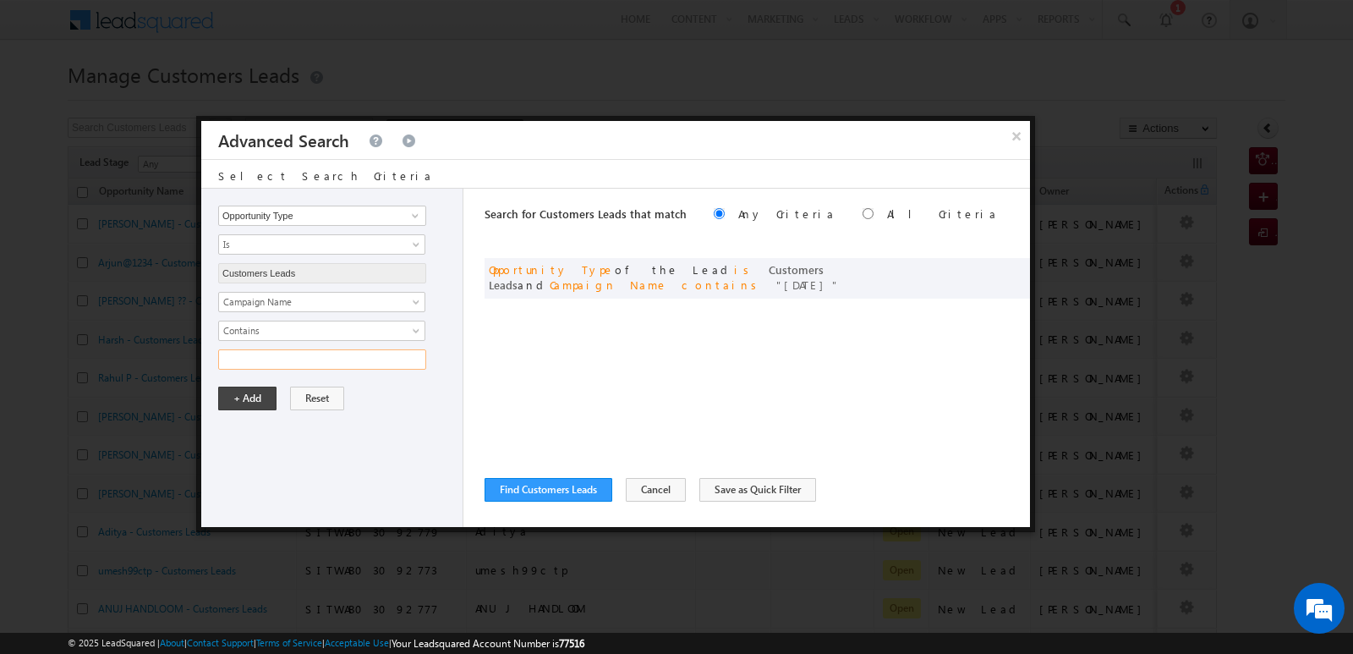
click at [288, 365] on input "text" at bounding box center [322, 359] width 208 height 20
type input "09SEP25"
click at [261, 399] on button "+ Add" at bounding box center [247, 399] width 58 height 24
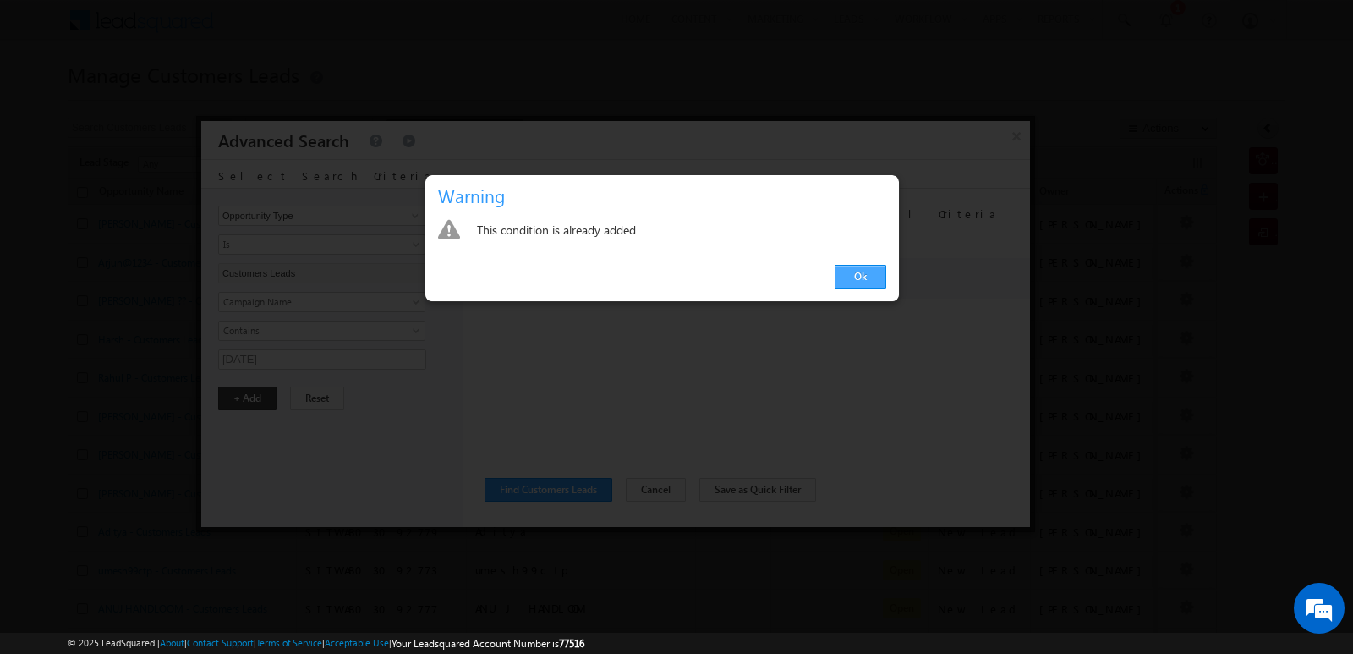
click at [870, 274] on link "Ok" at bounding box center [861, 277] width 52 height 24
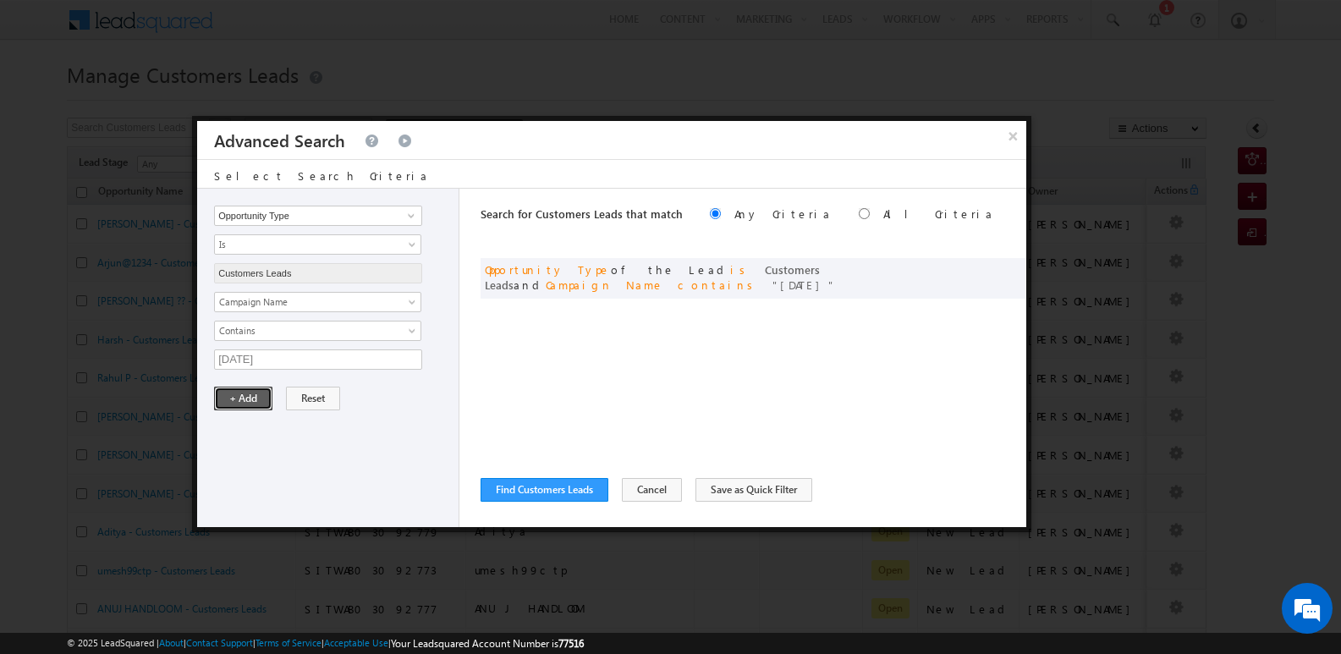
click at [253, 392] on button "+ Add" at bounding box center [243, 399] width 58 height 24
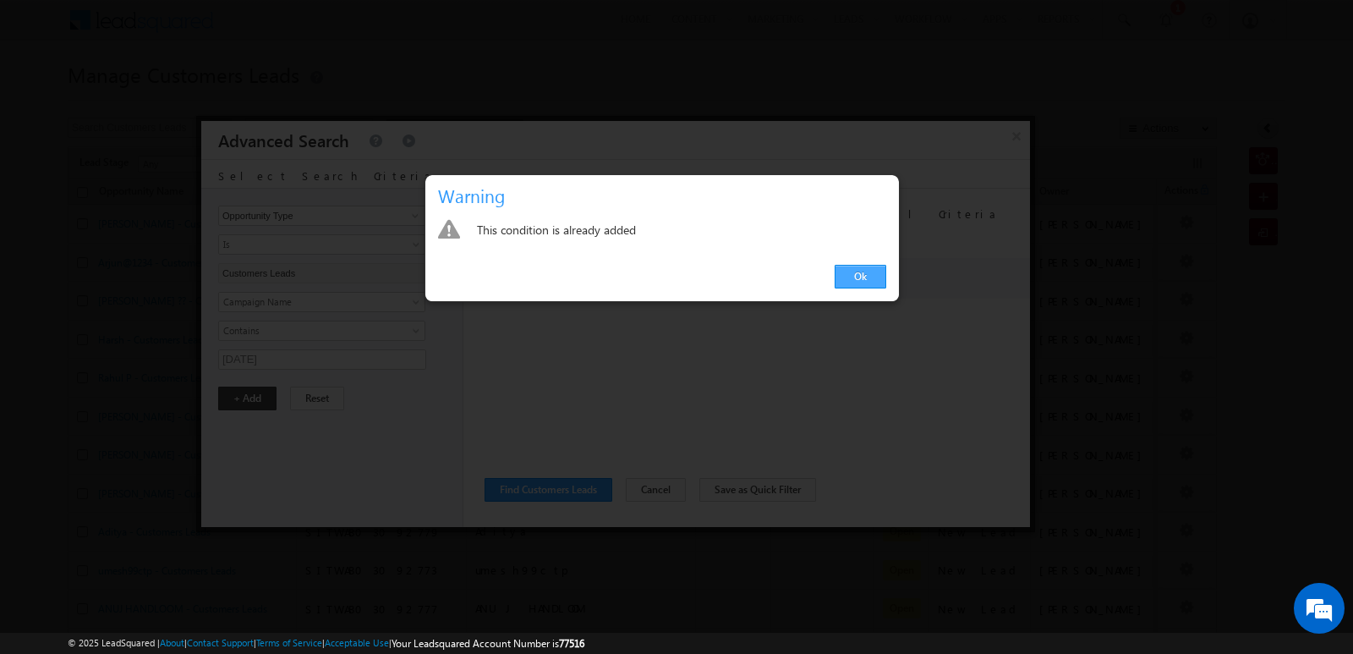
click at [854, 286] on link "Ok" at bounding box center [861, 277] width 52 height 24
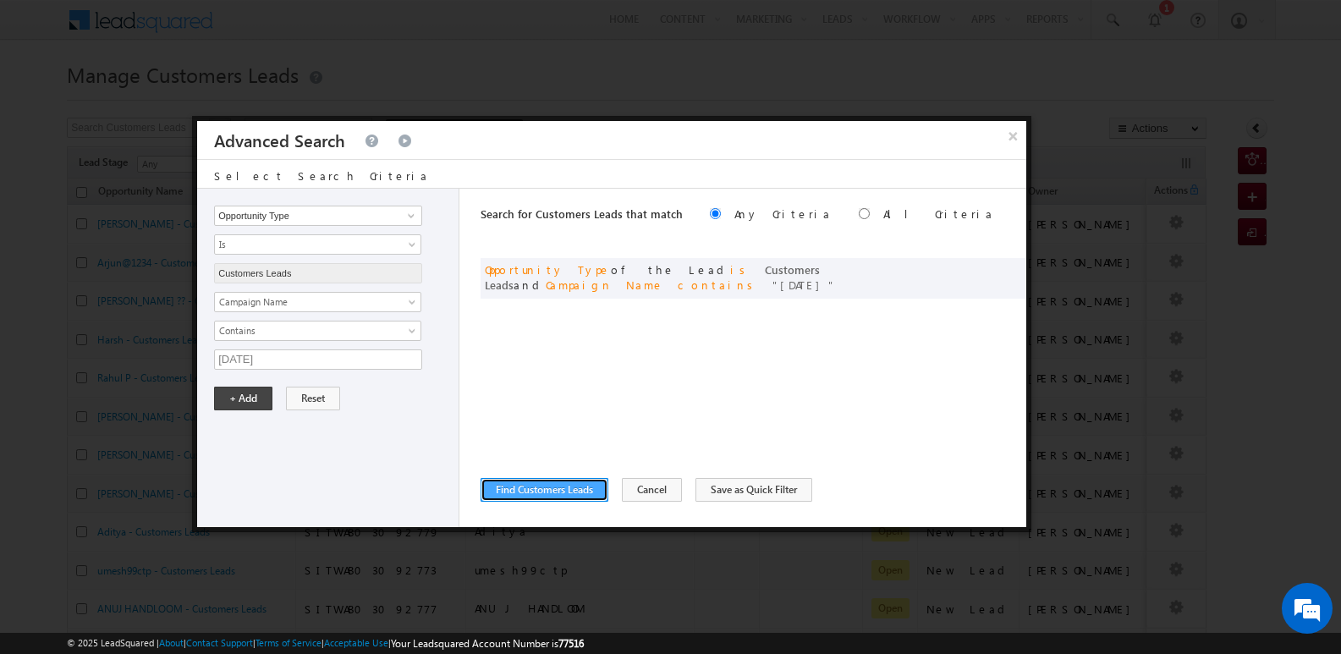
click at [562, 487] on button "Find Customers Leads" at bounding box center [544, 490] width 128 height 24
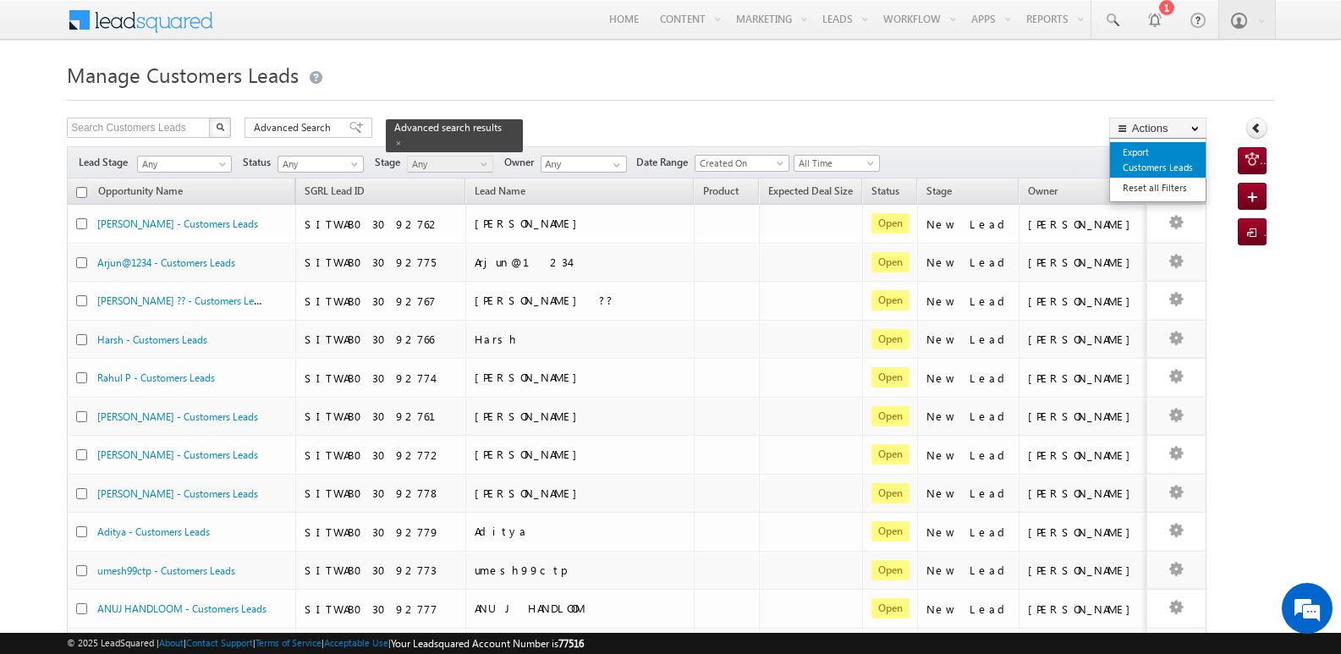
click at [1163, 155] on link "Export Customers Leads" at bounding box center [1158, 160] width 96 height 36
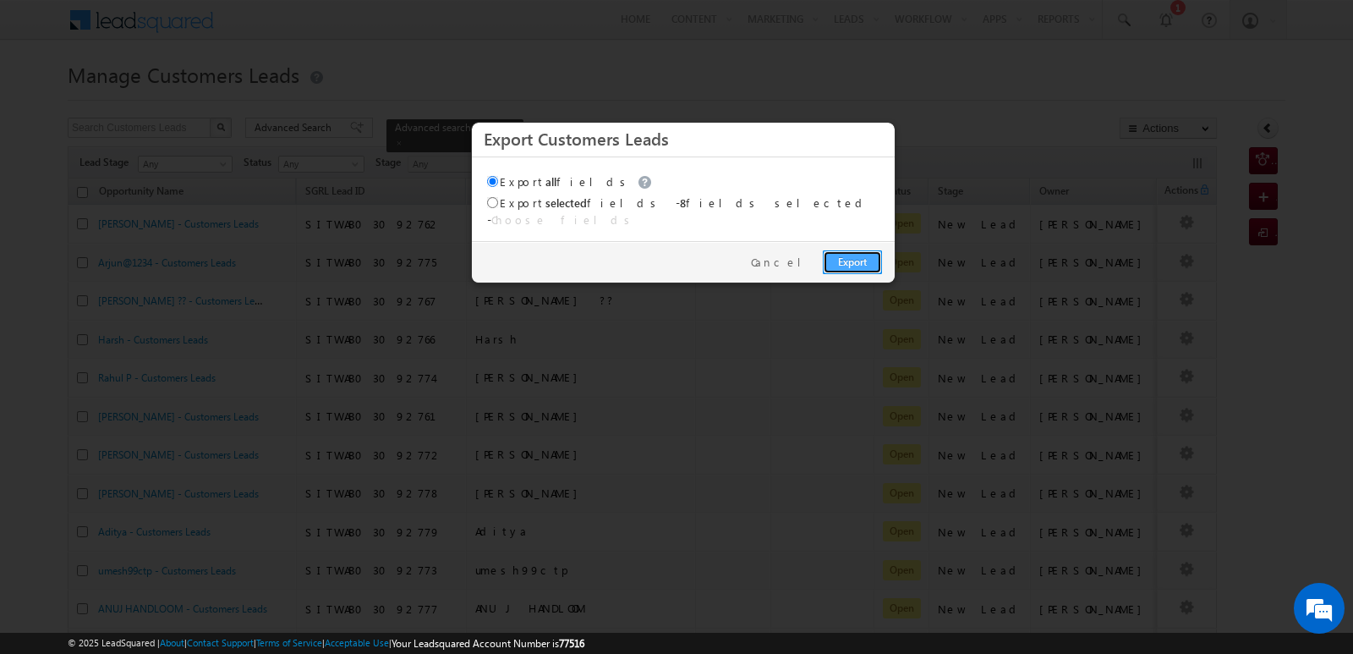
click at [862, 251] on link "Export" at bounding box center [852, 262] width 59 height 24
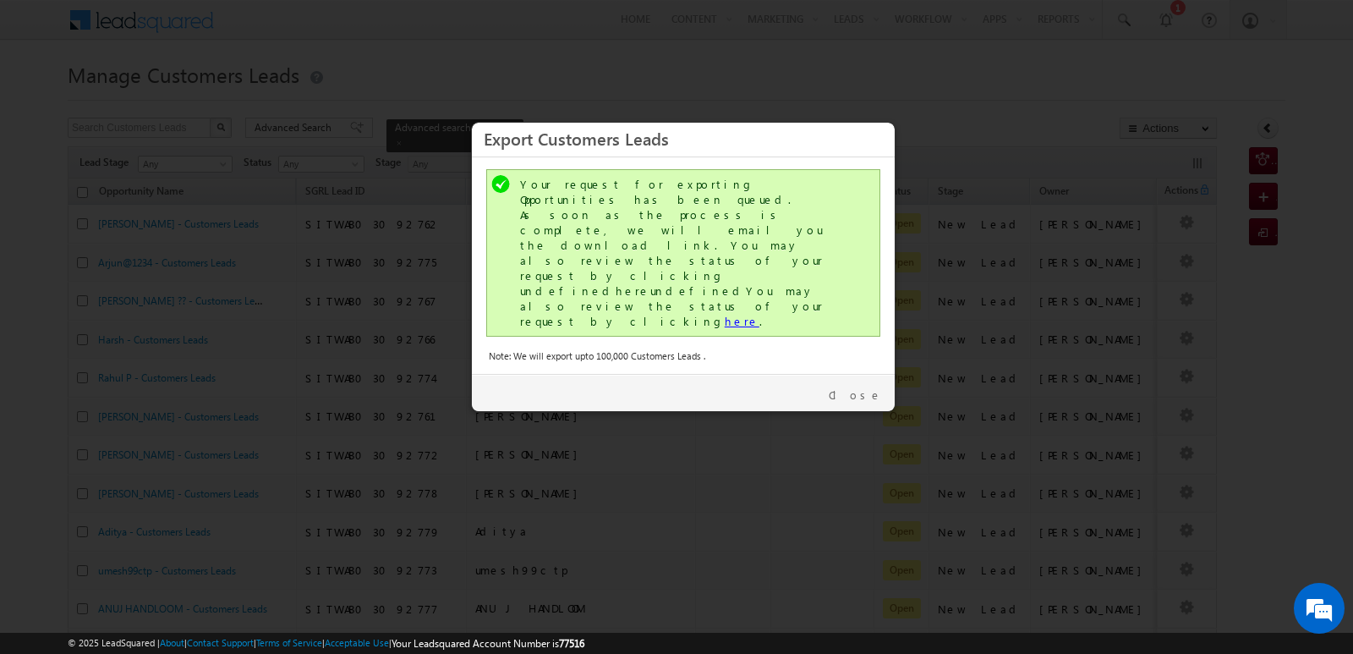
click at [725, 314] on link "here" at bounding box center [742, 321] width 35 height 14
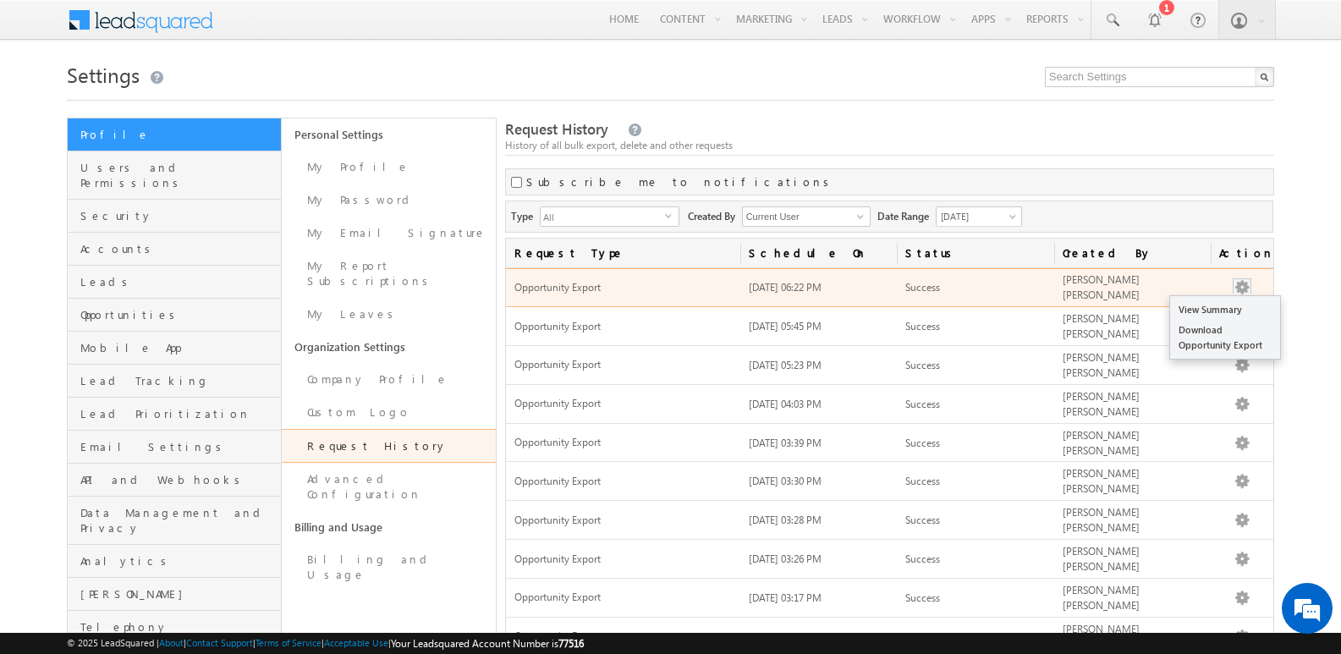
click at [1241, 286] on button "button" at bounding box center [1241, 287] width 17 height 17
click at [1214, 332] on link "Download Opportunity Export" at bounding box center [1225, 338] width 110 height 36
